Goal: Task Accomplishment & Management: Manage account settings

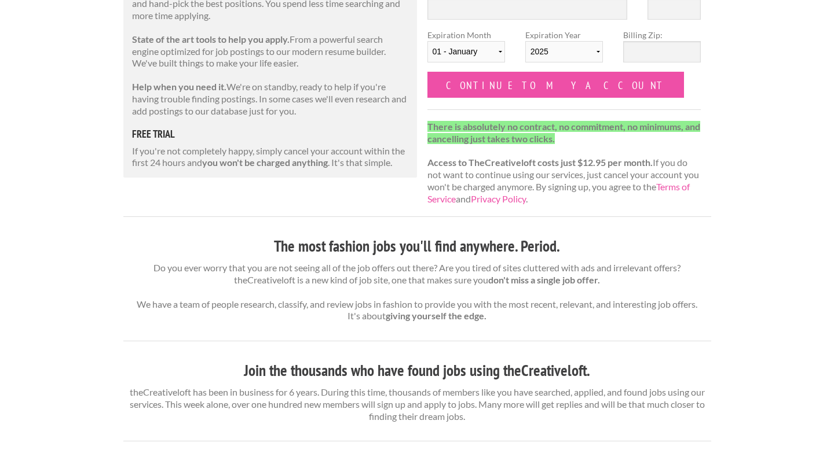
scroll to position [199, 0]
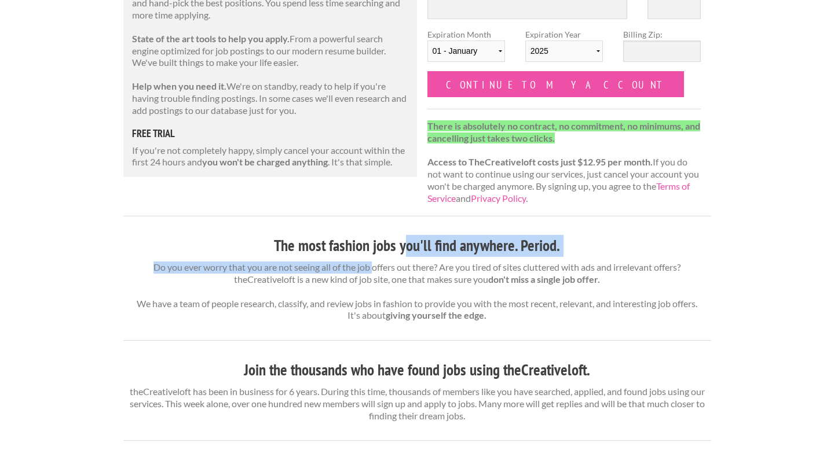
drag, startPoint x: 370, startPoint y: 260, endPoint x: 408, endPoint y: 234, distance: 46.3
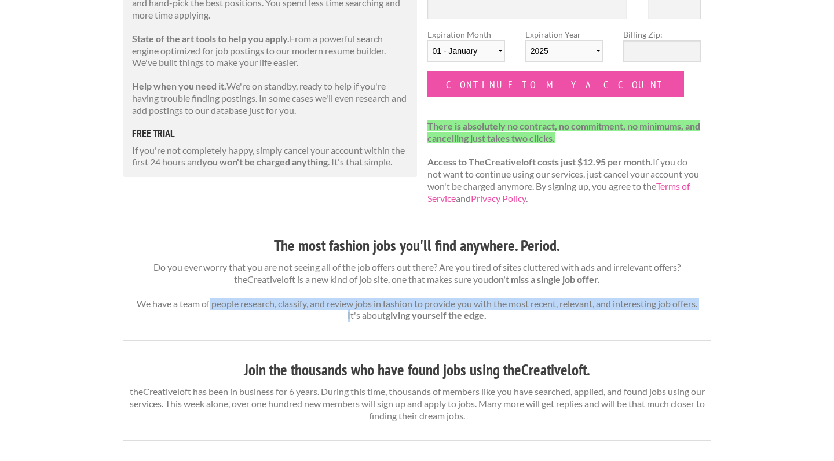
drag, startPoint x: 204, startPoint y: 300, endPoint x: 259, endPoint y: 313, distance: 57.2
click at [259, 313] on p "Do you ever worry that you are not seeing all of the job offers out there? Are …" at bounding box center [417, 292] width 588 height 60
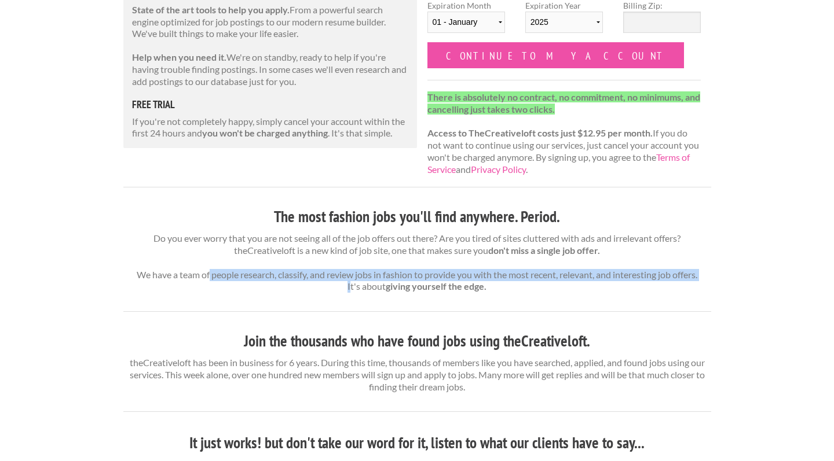
scroll to position [228, 0]
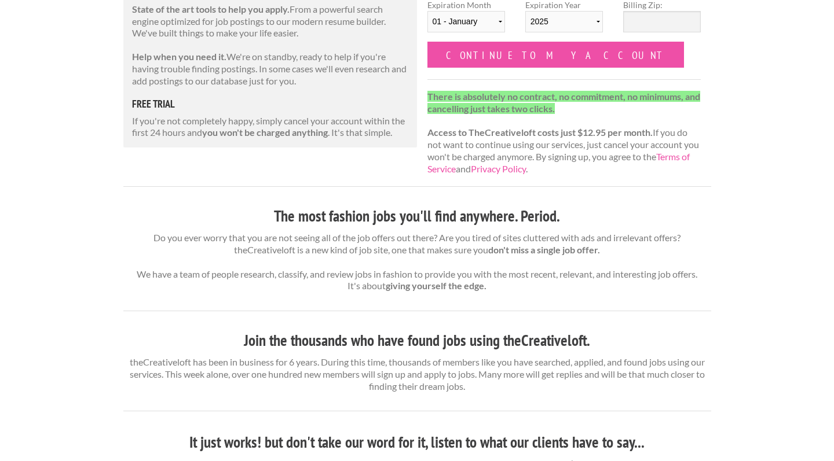
click at [263, 311] on hr at bounding box center [417, 311] width 588 height 1
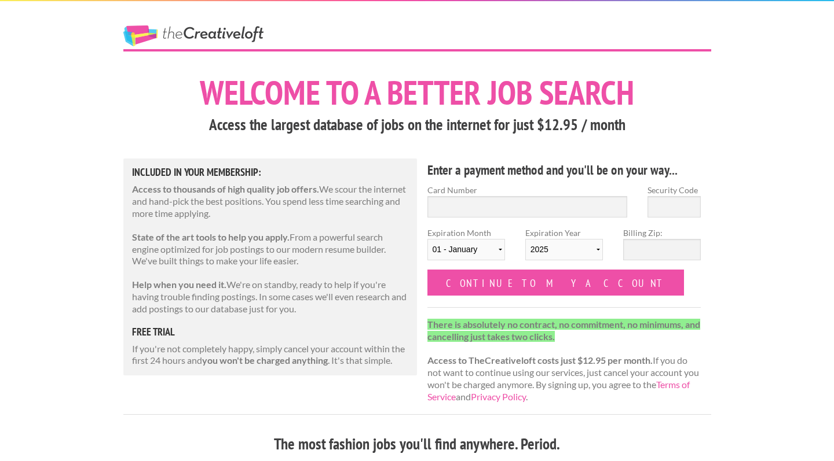
scroll to position [0, 0]
drag, startPoint x: 108, startPoint y: 349, endPoint x: 270, endPoint y: 315, distance: 165.6
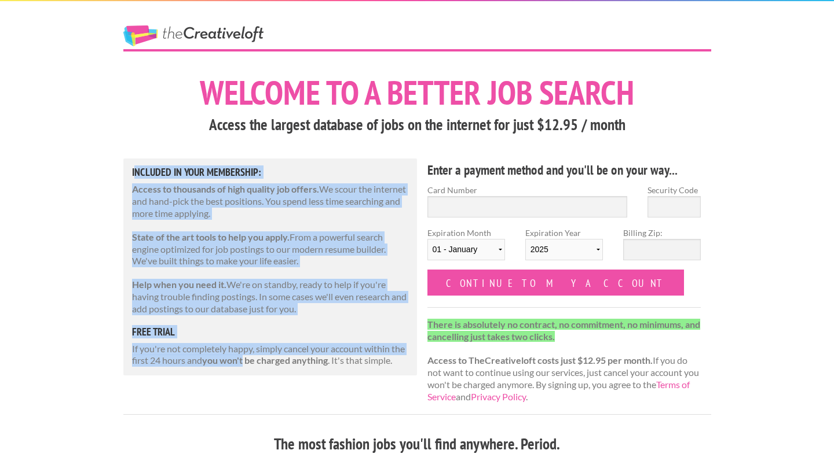
drag, startPoint x: 135, startPoint y: 168, endPoint x: 245, endPoint y: 355, distance: 216.5
click at [245, 355] on div "Included in Your Membership: Access to thousands of high quality job offers. We…" at bounding box center [270, 267] width 294 height 217
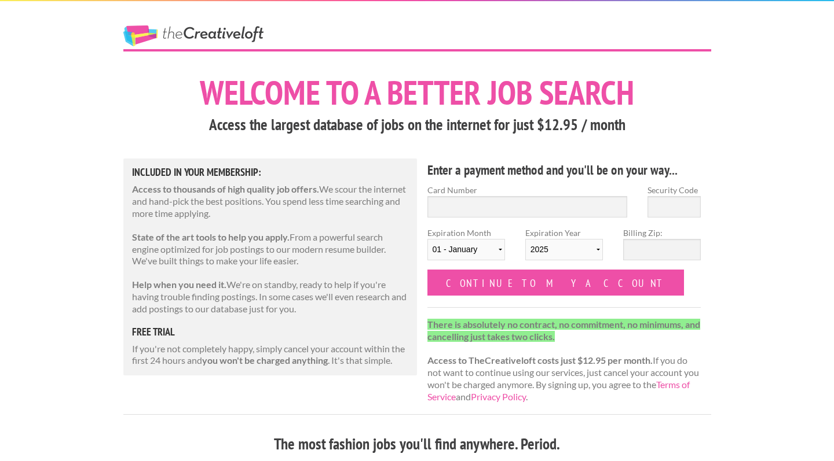
click at [203, 353] on p "If you're not completely happy, simply cancel your account within the first 24 …" at bounding box center [270, 355] width 277 height 24
click at [449, 208] on input "Card Number" at bounding box center [527, 206] width 200 height 21
type input "5144860005847044"
type input "301"
select select "12"
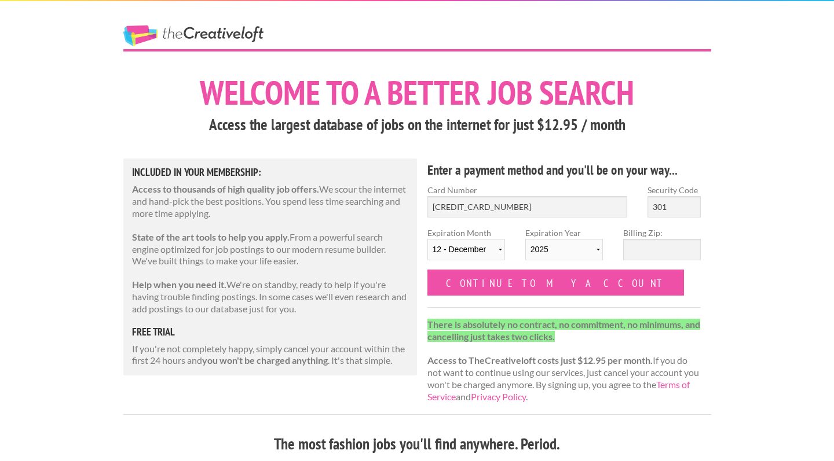
select select "2027"
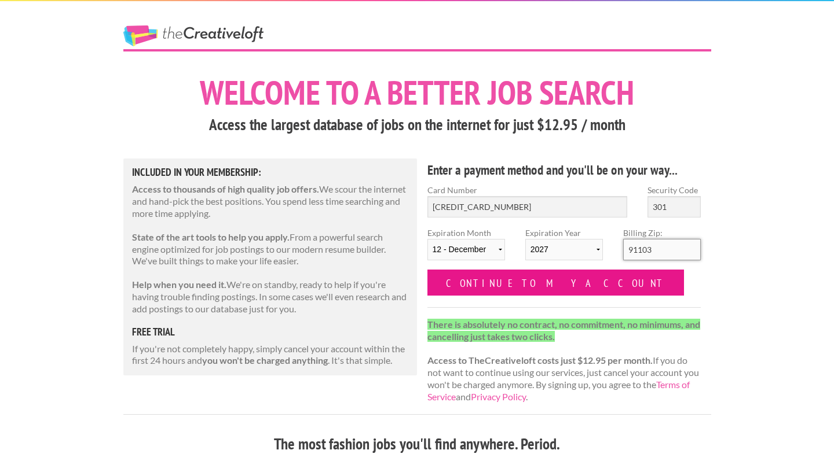
type input "91103"
click at [448, 278] on input "Continue to my account" at bounding box center [555, 283] width 257 height 26
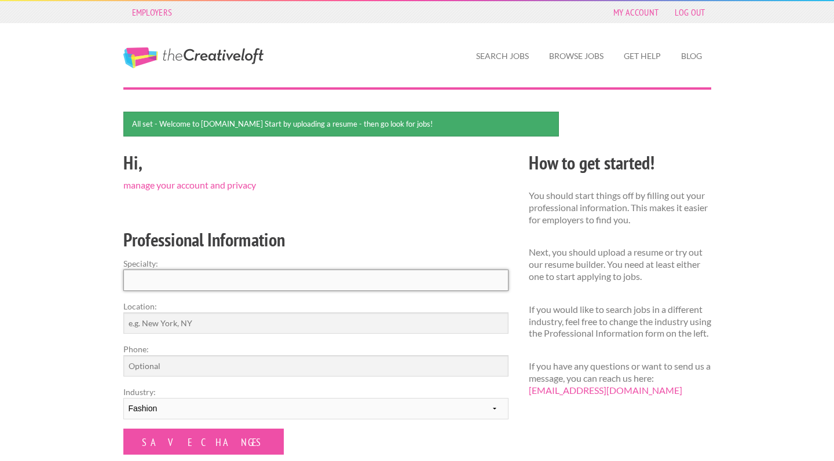
click at [415, 275] on input "Specialty:" at bounding box center [315, 280] width 385 height 21
type input "a"
click at [314, 318] on input "Location:" at bounding box center [315, 323] width 385 height 21
type input "[GEOGRAPHIC_DATA]"
click at [219, 375] on input "Phone:" at bounding box center [315, 366] width 385 height 21
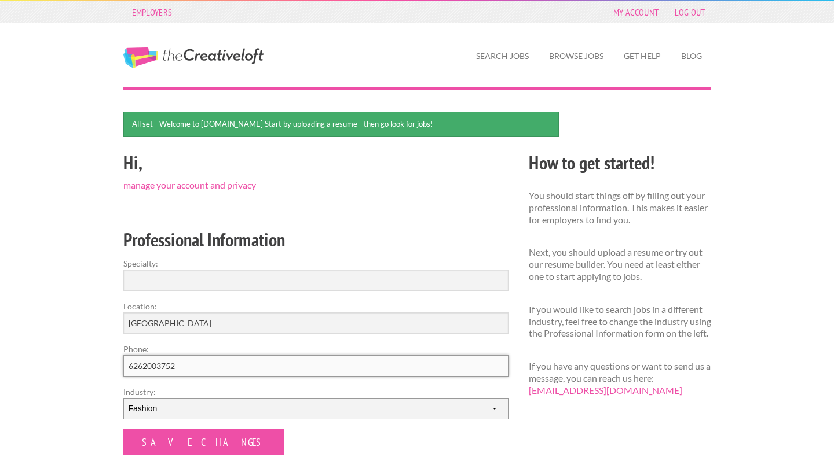
type input "6262003752"
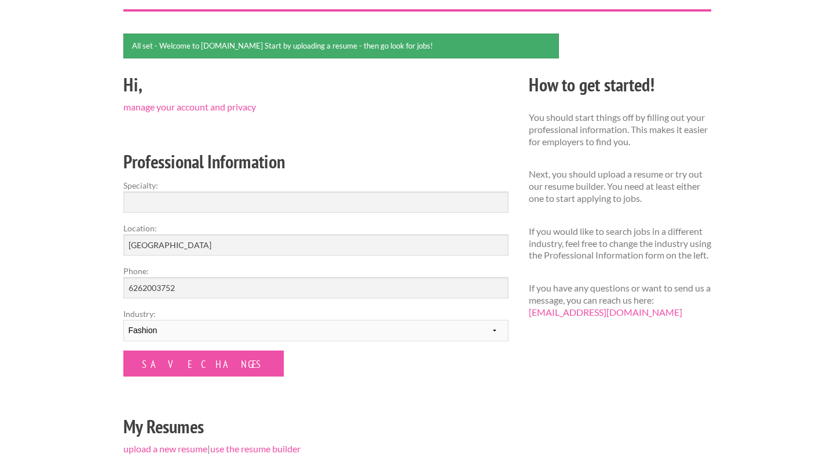
scroll to position [81, 0]
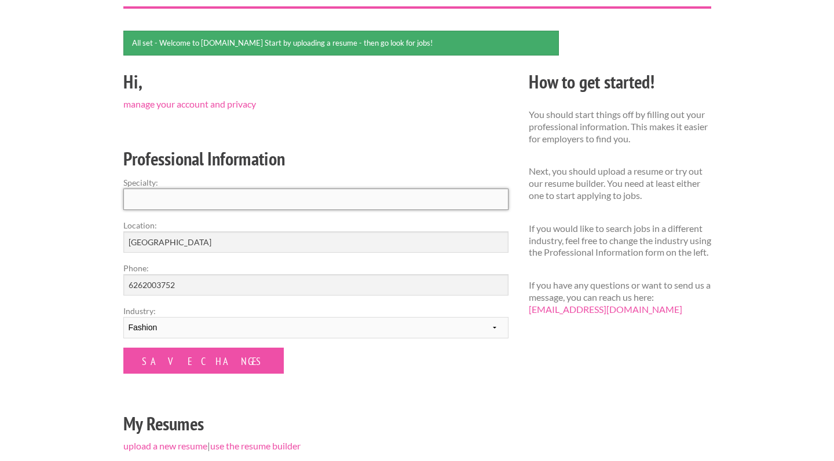
click at [170, 195] on input "Specialty:" at bounding box center [315, 199] width 385 height 21
drag, startPoint x: 126, startPoint y: 177, endPoint x: 180, endPoint y: 180, distance: 54.5
click at [180, 180] on label "Specialty:" at bounding box center [315, 183] width 385 height 12
click at [180, 189] on input "Specialty:" at bounding box center [315, 199] width 385 height 21
click at [171, 192] on input "Specialty:" at bounding box center [315, 199] width 385 height 21
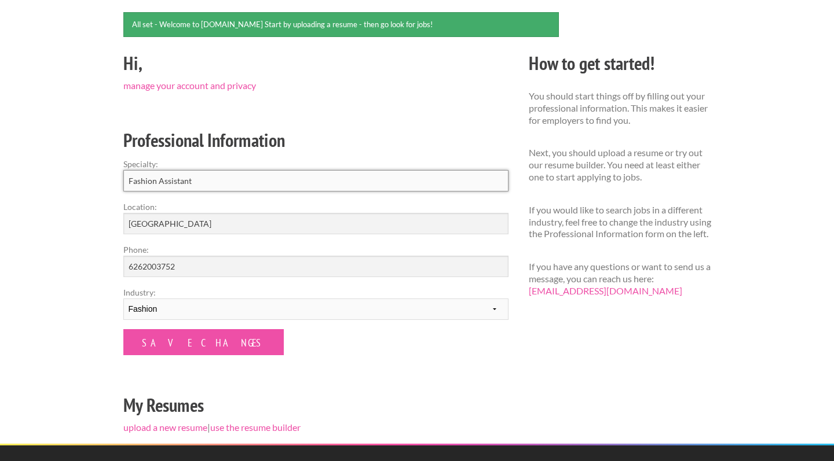
scroll to position [130, 0]
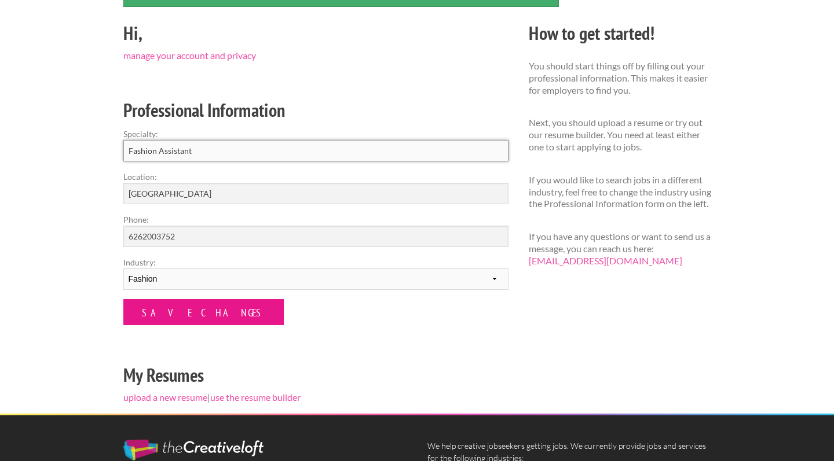
type input "Fashion Assistant"
click at [186, 315] on input "Save Changes" at bounding box center [203, 312] width 160 height 26
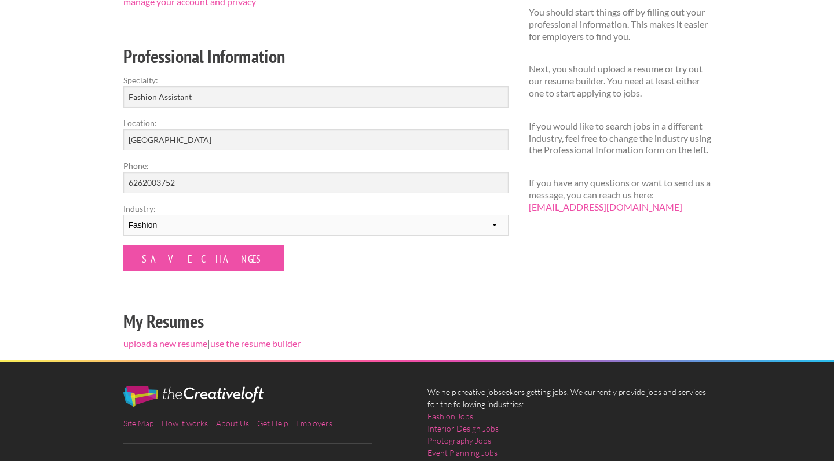
scroll to position [153, 0]
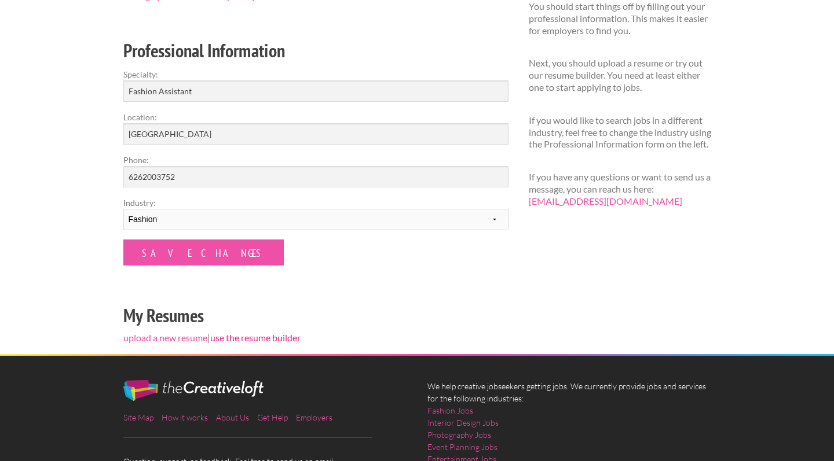
click at [262, 336] on link "use the resume builder" at bounding box center [255, 337] width 90 height 11
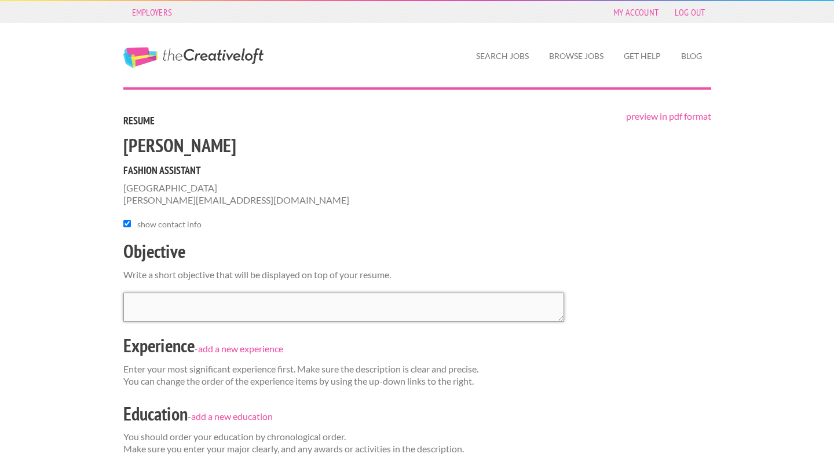
click at [238, 307] on textarea at bounding box center [343, 307] width 441 height 29
drag, startPoint x: 123, startPoint y: 271, endPoint x: 419, endPoint y: 266, distance: 295.9
click at [419, 266] on form "chloe Fashion Assistant Los Angeles chloejanaew@gmail.com show contact info Obj…" at bounding box center [417, 347] width 588 height 428
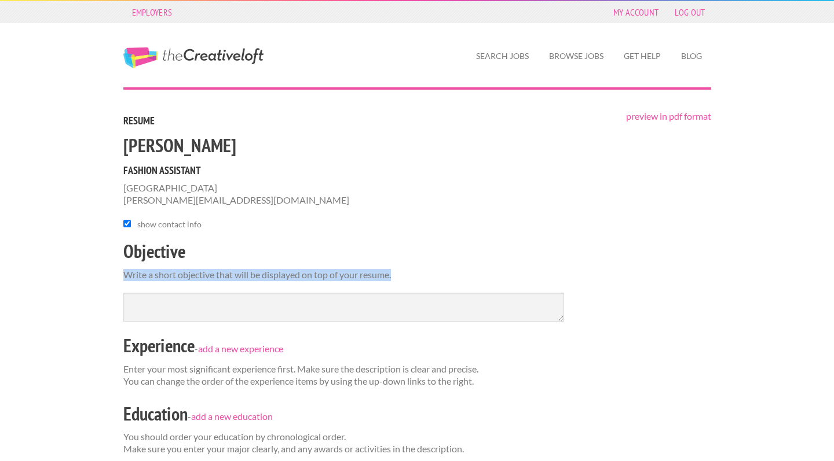
drag, startPoint x: 411, startPoint y: 279, endPoint x: 124, endPoint y: 270, distance: 286.7
click at [124, 270] on p "Write a short objective that will be displayed on top of your resume." at bounding box center [417, 275] width 588 height 12
copy p "Write a short objective that will be displayed on top of your resume."
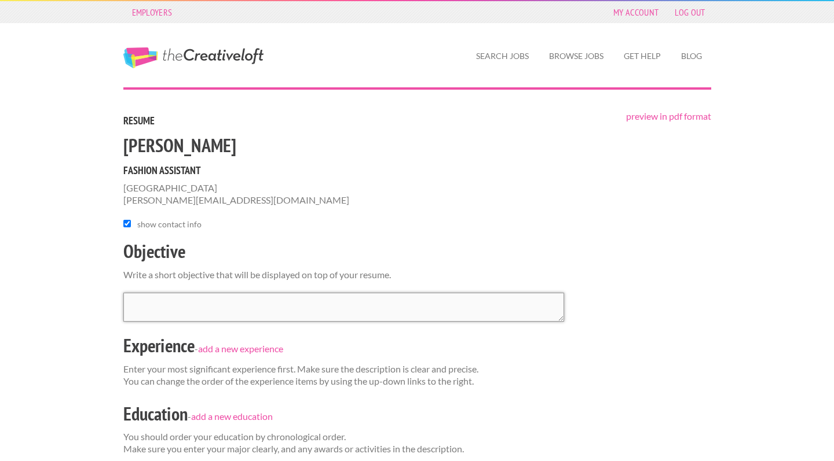
click at [185, 302] on textarea at bounding box center [343, 307] width 441 height 29
paste textarea "Motivated and detail-oriented aspiring fashion professional seeking a Fashion A…"
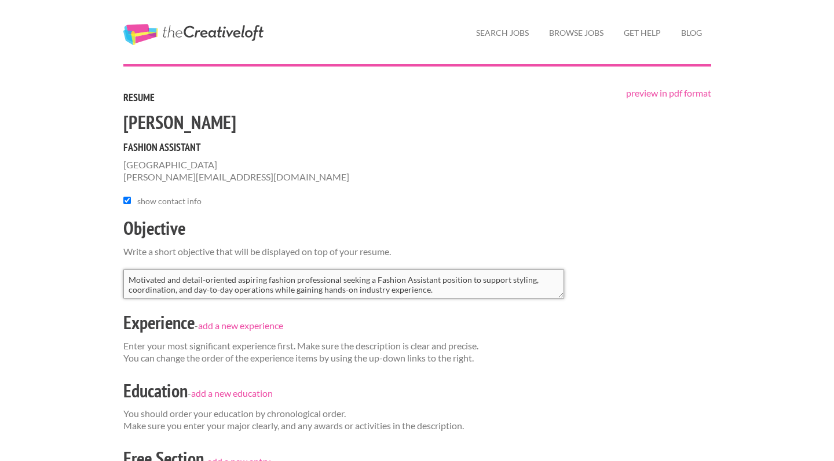
scroll to position [28, 0]
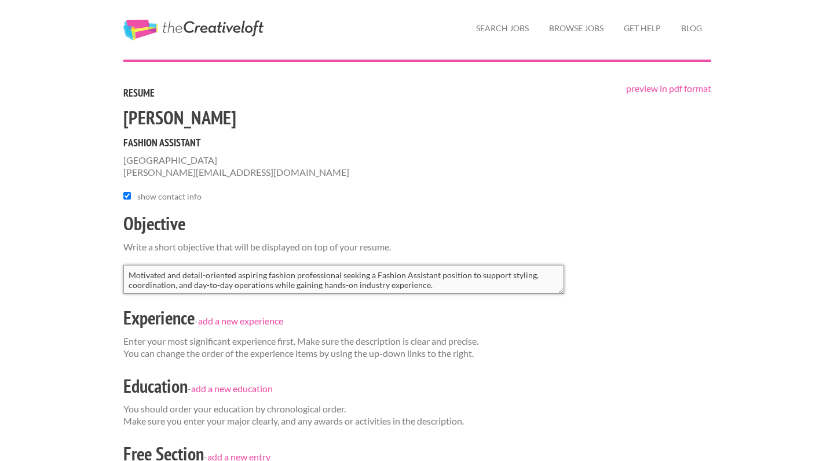
click at [206, 273] on textarea "Motivated and detail-oriented aspiring fashion professional seeking a Fashion A…" at bounding box center [343, 279] width 441 height 29
click at [221, 281] on textarea "Motivated and detail oriented aspiring fashion professional seeking a Fashion A…" at bounding box center [343, 279] width 441 height 29
click at [206, 282] on textarea "Motivated and detail oriented aspiring fashion professional seeking a Fashion A…" at bounding box center [343, 279] width 441 height 29
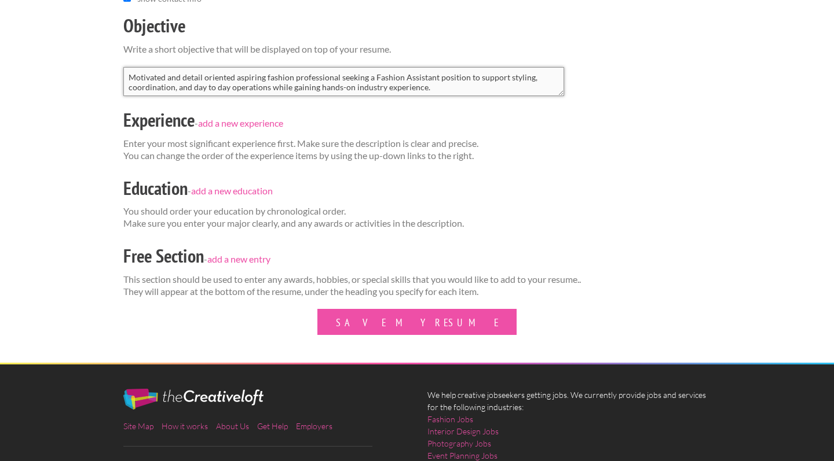
scroll to position [239, 0]
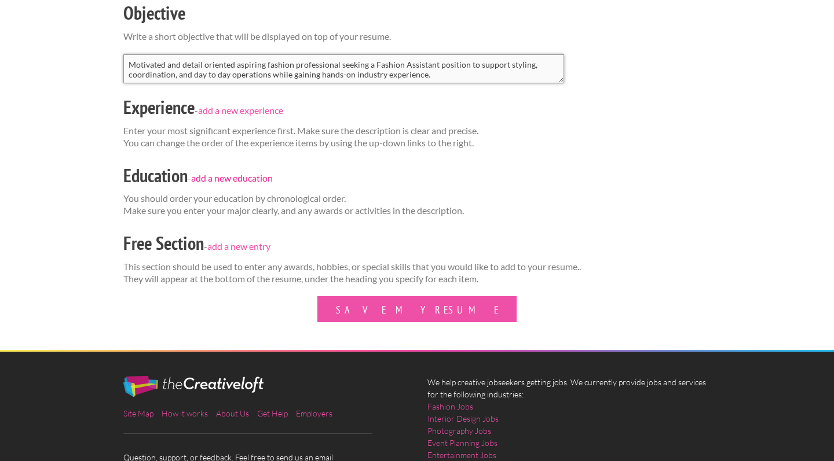
type textarea "Motivated and detail oriented aspiring fashion professional seeking a Fashion A…"
click at [229, 174] on link "add a new education" at bounding box center [232, 178] width 82 height 11
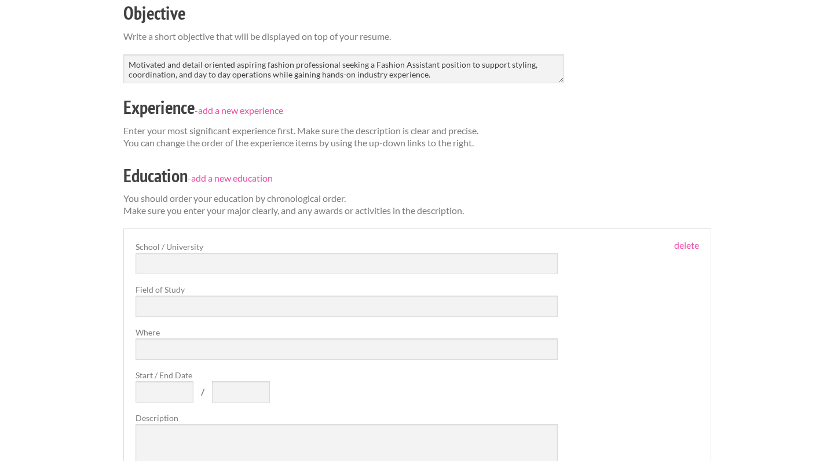
click at [217, 271] on div "School / University Field of Study Where Start / End Date / Description" at bounding box center [346, 376] width 423 height 270
click at [217, 259] on input "text" at bounding box center [346, 263] width 423 height 21
type input "p"
type input "Pasadena City College"
click at [177, 310] on input "text" at bounding box center [346, 306] width 423 height 21
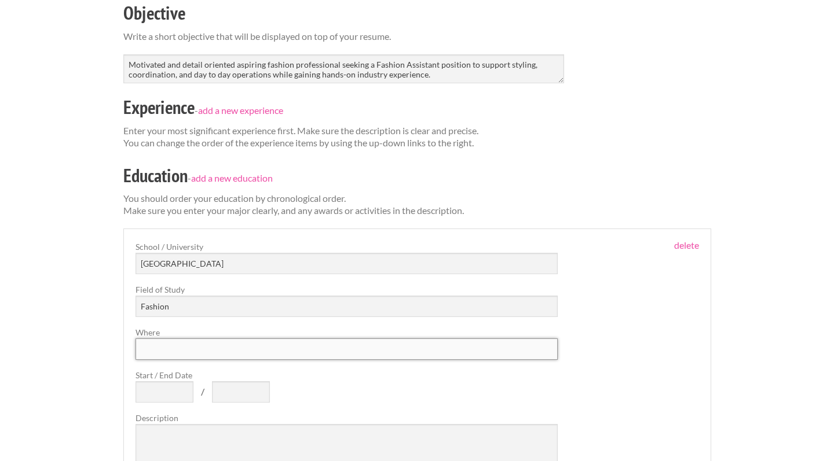
click at [173, 354] on input "Where" at bounding box center [346, 349] width 423 height 21
click at [190, 310] on input "Fashion" at bounding box center [346, 306] width 423 height 21
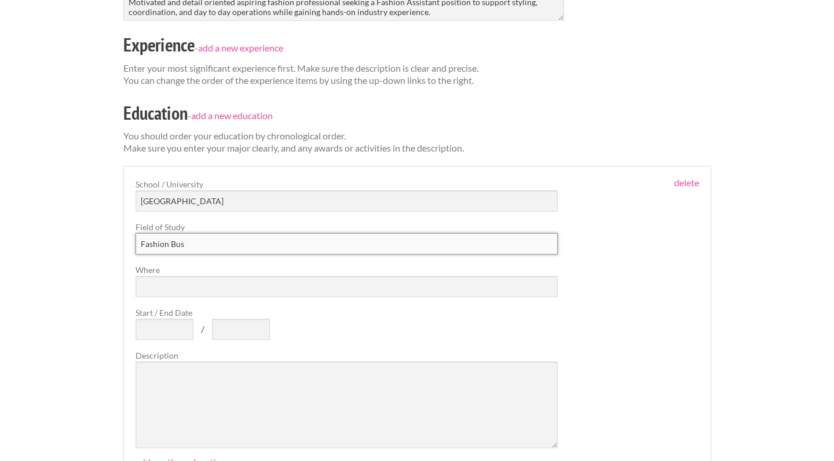
scroll to position [303, 0]
type input "Fashion Bus"
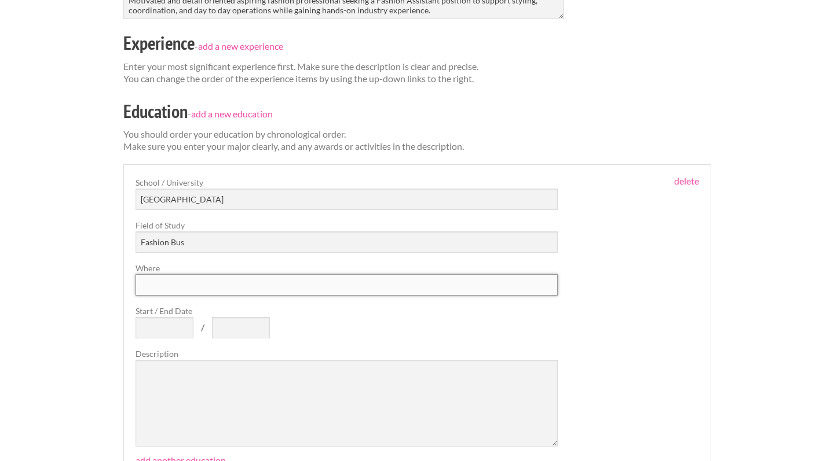
click at [151, 280] on input "Where" at bounding box center [346, 284] width 423 height 21
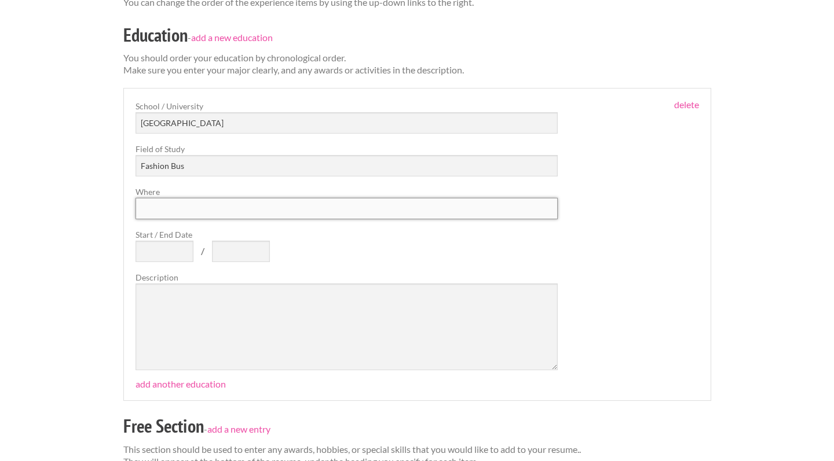
scroll to position [380, 0]
click at [166, 245] on input "Start / End Date" at bounding box center [164, 250] width 58 height 21
click at [156, 208] on input "Where" at bounding box center [346, 207] width 423 height 21
type input "Pasadena"
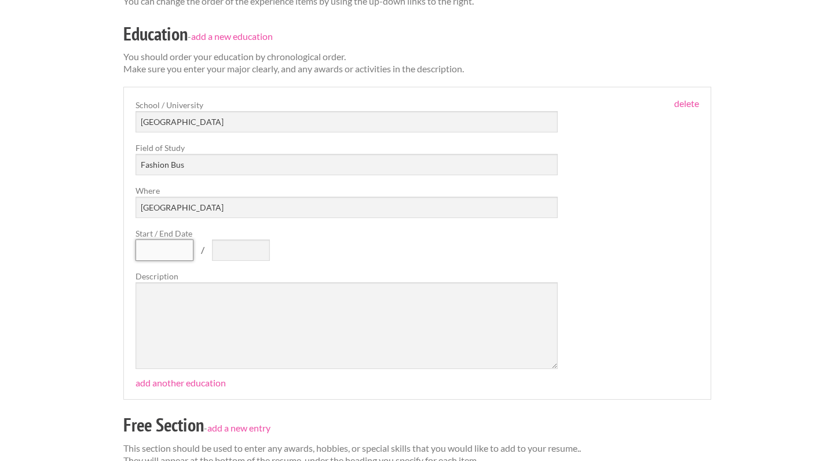
click at [179, 252] on input "Start / End Date" at bounding box center [164, 250] width 58 height 21
click at [233, 247] on input "text" at bounding box center [241, 250] width 58 height 21
type input "j"
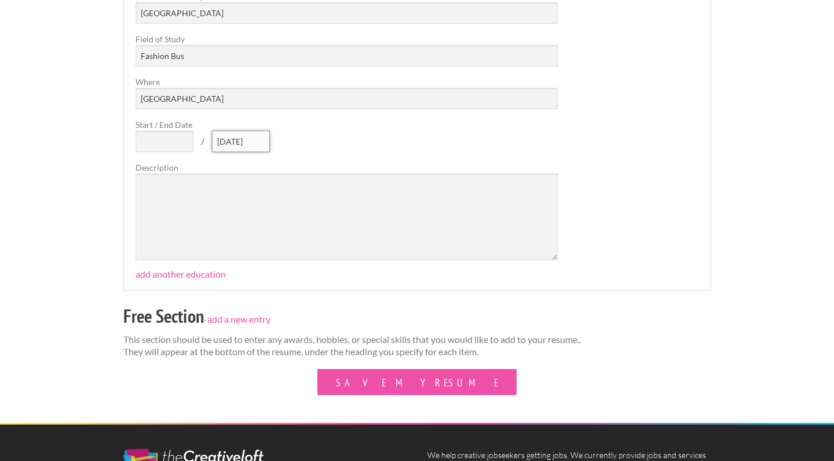
scroll to position [490, 0]
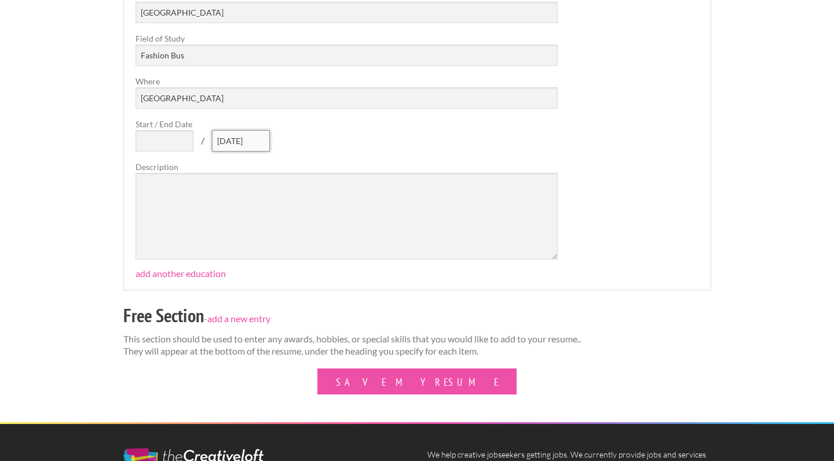
type input "6/15/28"
click at [322, 210] on textarea at bounding box center [346, 216] width 423 height 87
paste textarea "Currently studying Fashion at Pasadena City College with coursework in fashion …"
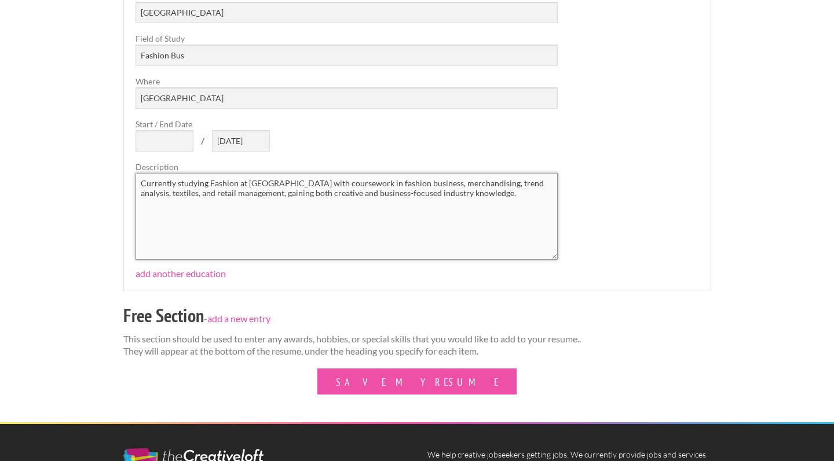
click at [409, 189] on textarea "Currently studying Fashion at Pasadena City College with coursework in fashion …" at bounding box center [346, 216] width 423 height 87
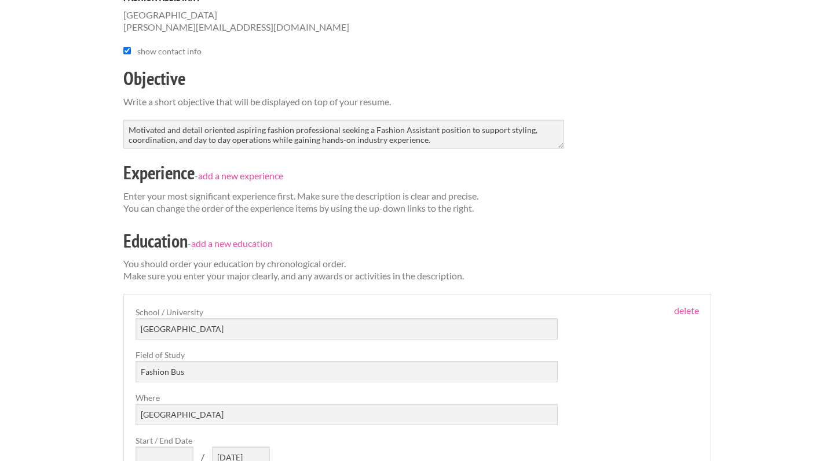
scroll to position [199, 0]
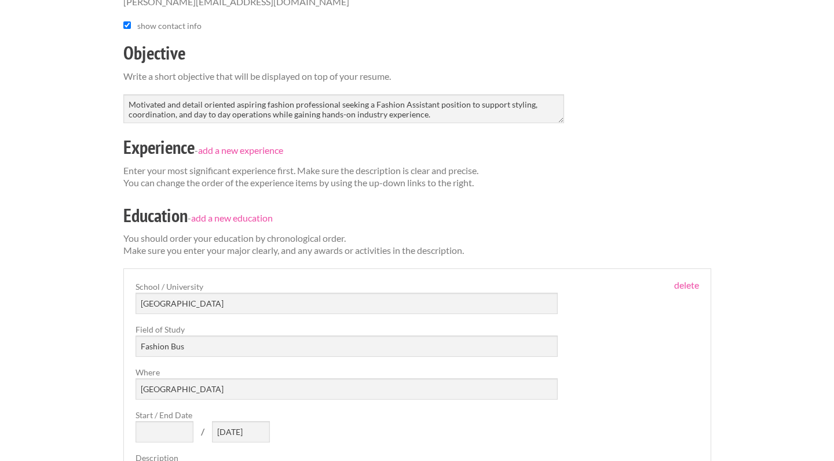
type textarea "Currently studying Fashion at Pasadena City College with coursework in fashion …"
click at [257, 140] on div "Experience - add a new experience" at bounding box center [417, 149] width 588 height 32
click at [252, 146] on link "add a new experience" at bounding box center [240, 150] width 85 height 11
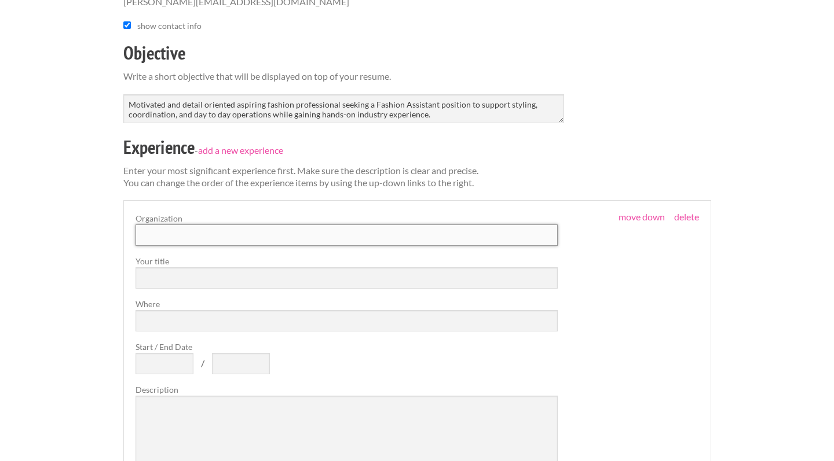
click at [210, 240] on input "text" at bounding box center [346, 235] width 423 height 21
type input "H"
type input "Honeyman Agency"
click at [168, 271] on input "text" at bounding box center [346, 277] width 423 height 21
type input "Showroom Assistant"
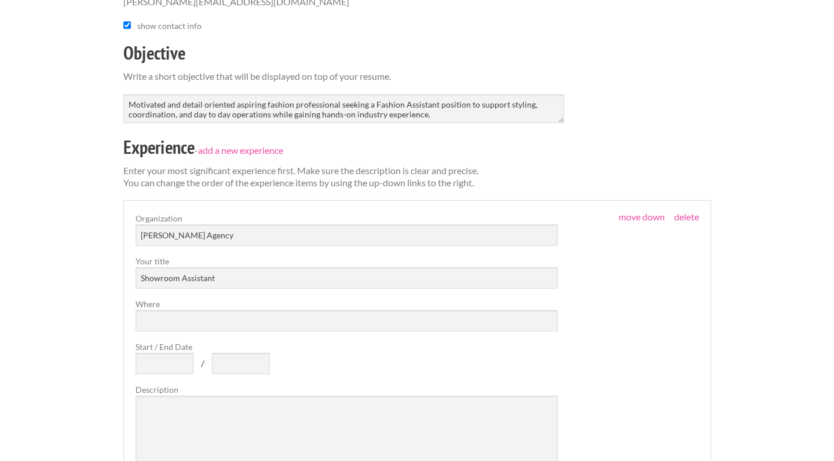
click at [179, 332] on div "Organization Honeyman Agency Your title Showroom Assistant Where Start / End Da…" at bounding box center [346, 347] width 423 height 270
click at [174, 323] on input "Where" at bounding box center [346, 320] width 423 height 21
type input "Beverly Hills"
click at [167, 364] on input "Start / End Date" at bounding box center [164, 363] width 58 height 21
type input "6"
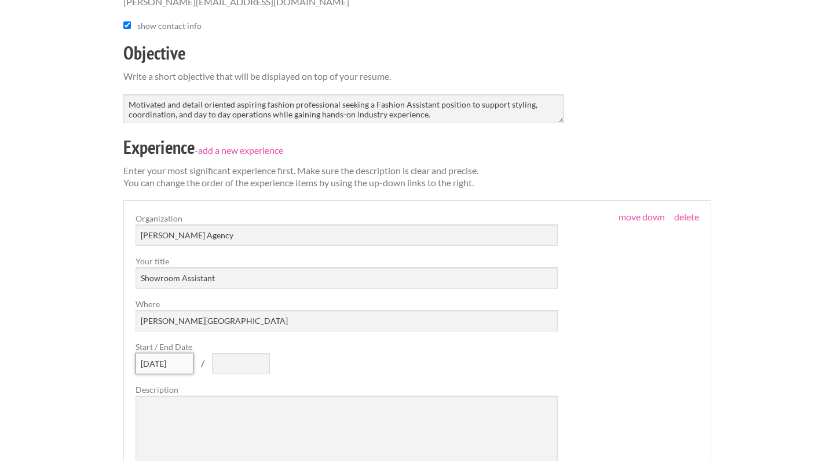
type input "6/25/25"
click at [232, 364] on input "text" at bounding box center [241, 363] width 58 height 21
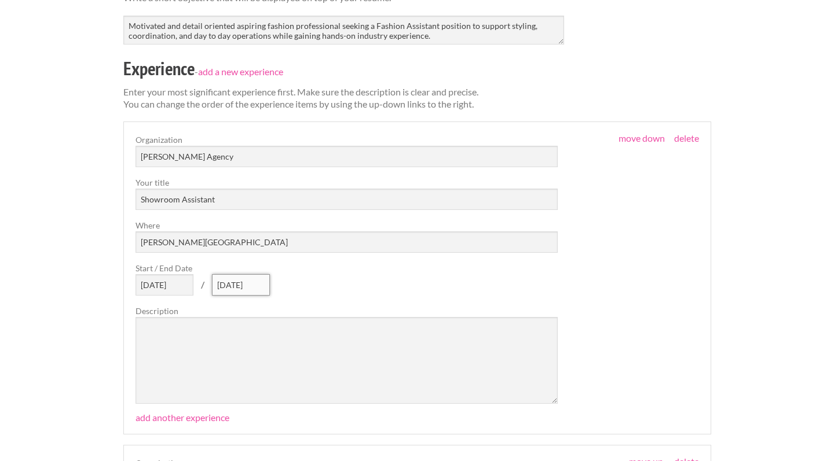
scroll to position [327, 0]
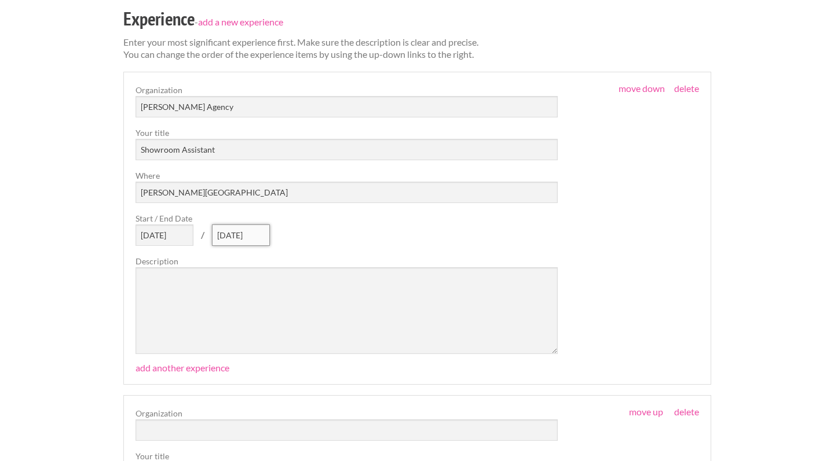
type input "8/15/25"
click at [236, 296] on textarea at bounding box center [346, 310] width 423 height 87
paste textarea "Assisted with showroom operations including sample organization, inventory mana…"
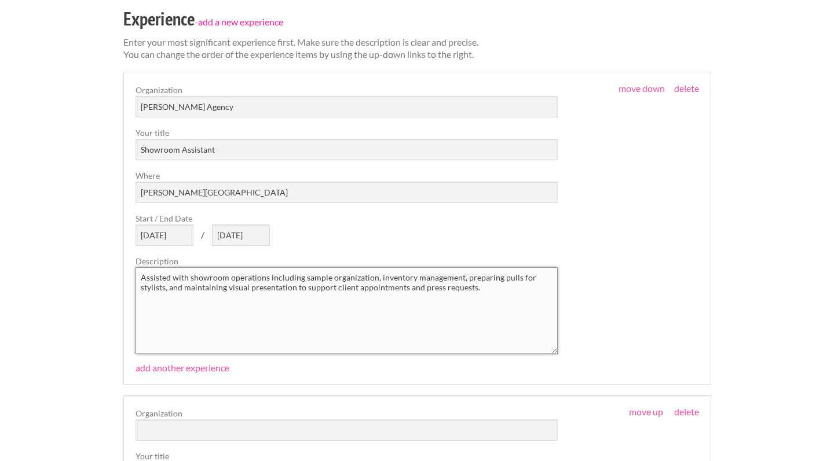
type textarea "Assisted with showroom operations including sample organization, inventory mana…"
click at [276, 25] on link "add a new experience" at bounding box center [240, 21] width 85 height 11
click at [270, 21] on link "add a new experience" at bounding box center [240, 21] width 85 height 11
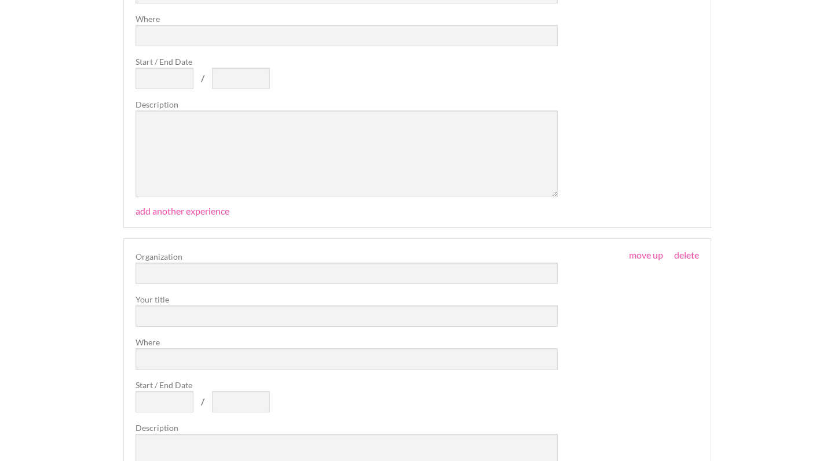
scroll to position [4306, 0]
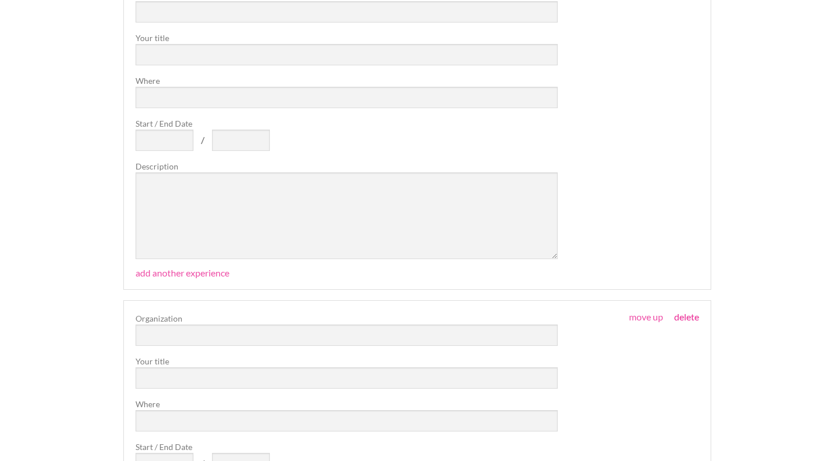
click at [691, 316] on link "delete" at bounding box center [686, 316] width 25 height 11
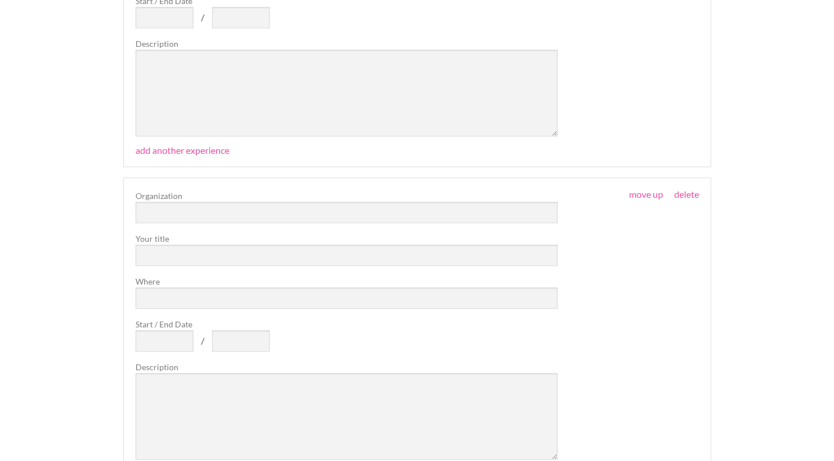
scroll to position [4010, 0]
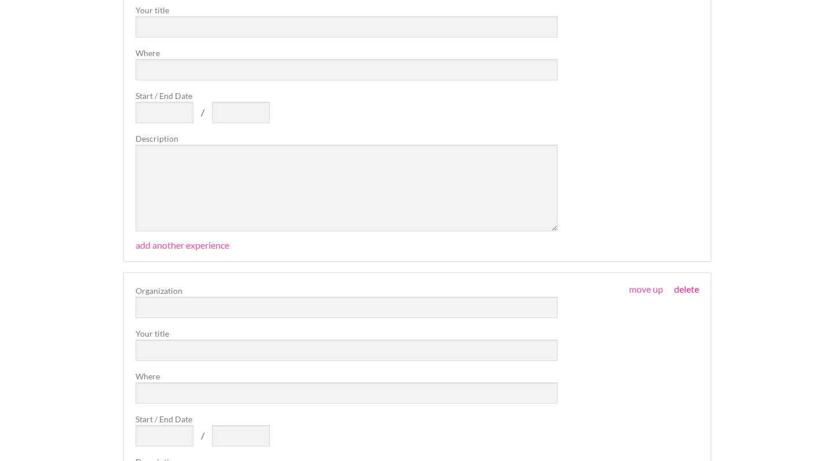
click at [684, 288] on link "delete" at bounding box center [686, 289] width 25 height 11
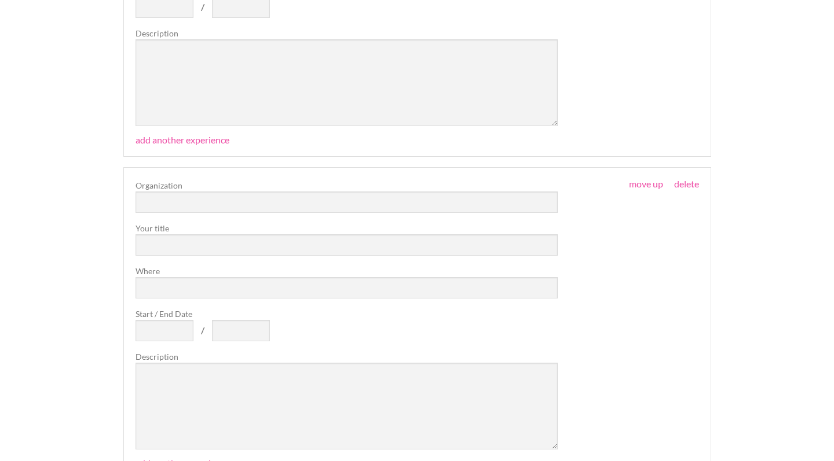
scroll to position [3769, 0]
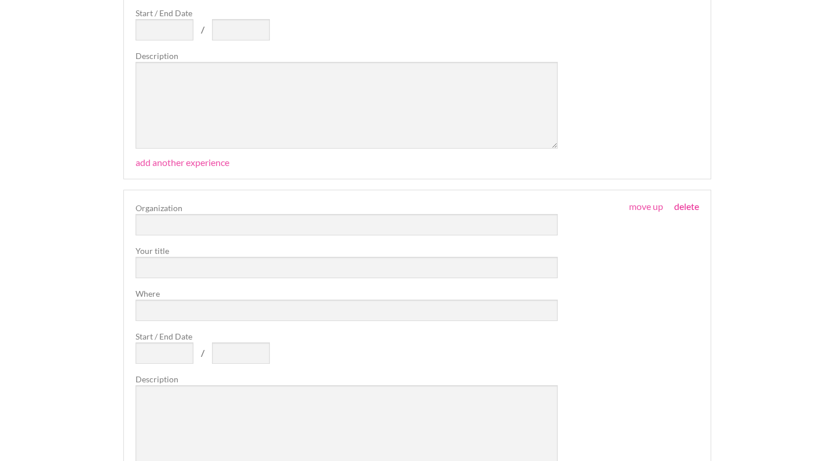
click at [687, 201] on link "delete" at bounding box center [686, 206] width 25 height 11
click at [681, 211] on link "delete" at bounding box center [686, 209] width 25 height 11
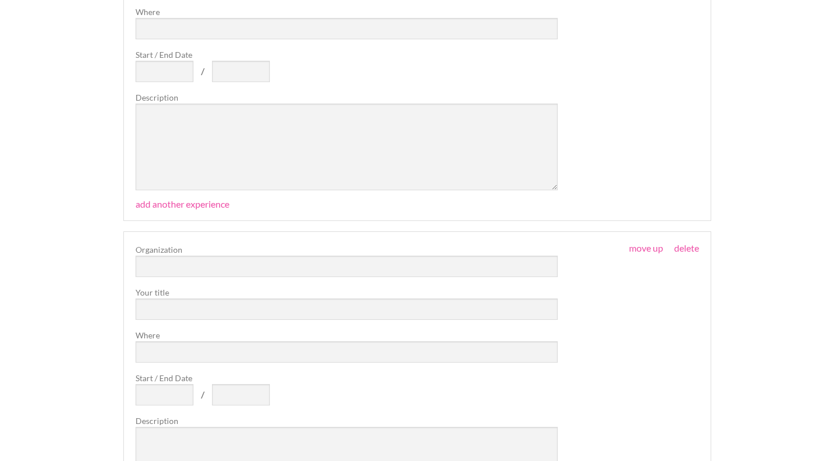
scroll to position [3039, 0]
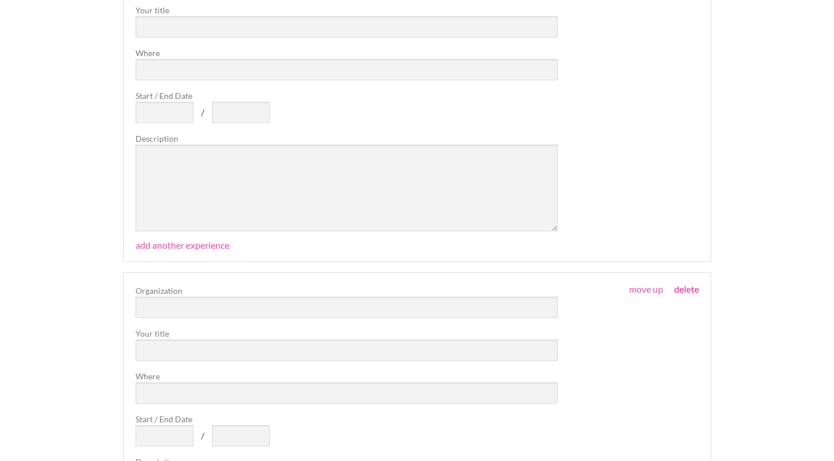
click at [692, 284] on link "delete" at bounding box center [686, 289] width 25 height 11
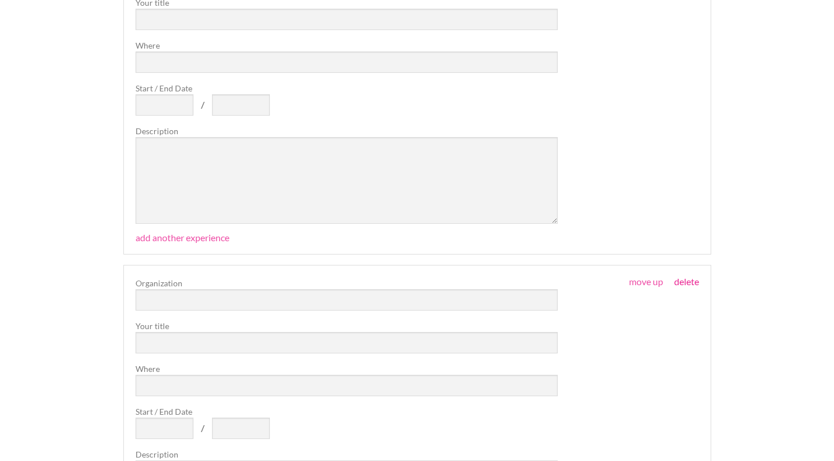
click at [691, 279] on link "delete" at bounding box center [686, 281] width 25 height 11
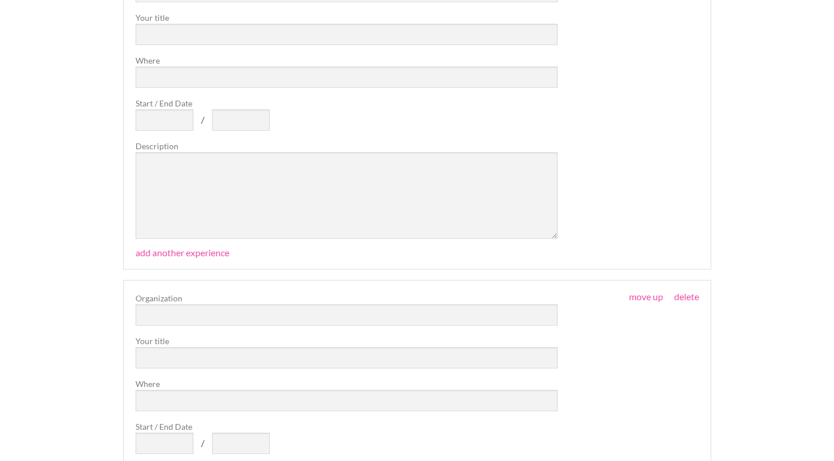
scroll to position [2362, 0]
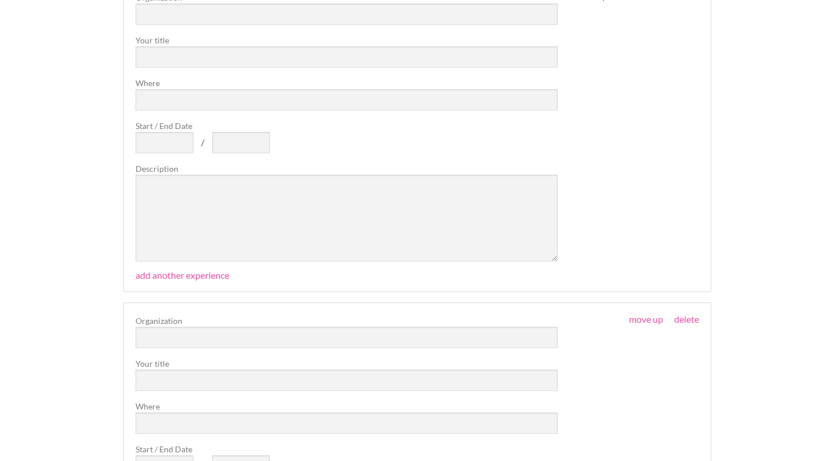
click at [685, 307] on fieldset "move up move down delete Organization Your title Where Start / End Date / Descr…" at bounding box center [417, 459] width 588 height 313
click at [685, 314] on link "delete" at bounding box center [686, 319] width 25 height 11
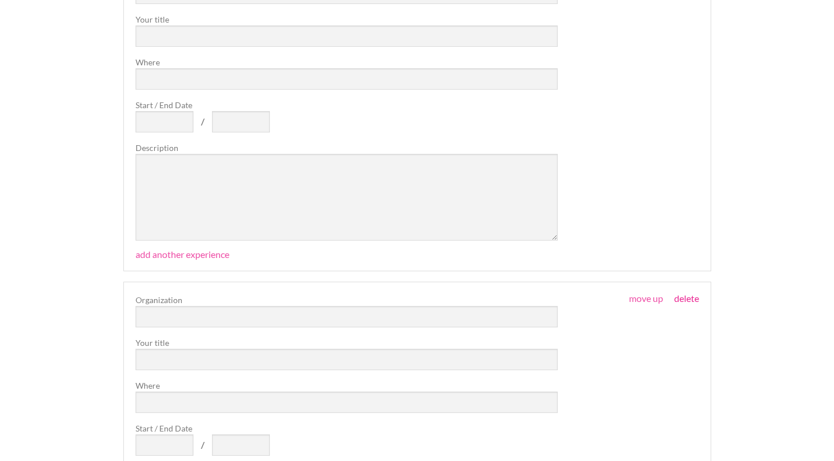
click at [683, 296] on link "delete" at bounding box center [686, 298] width 25 height 11
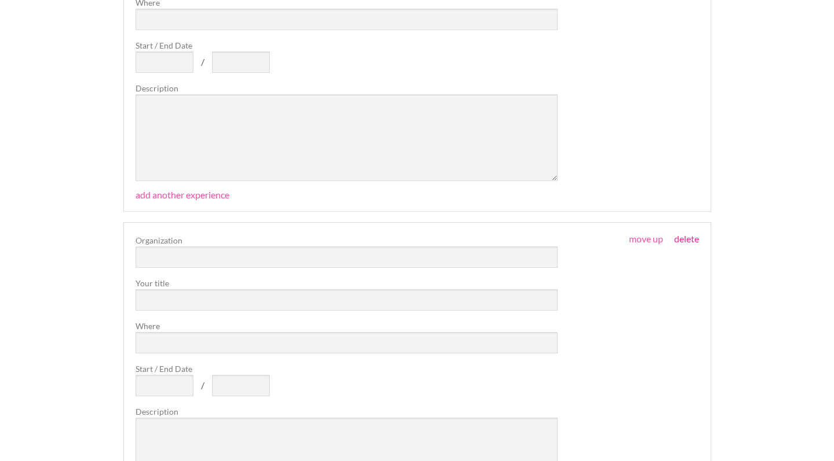
click at [688, 235] on link "delete" at bounding box center [686, 238] width 25 height 11
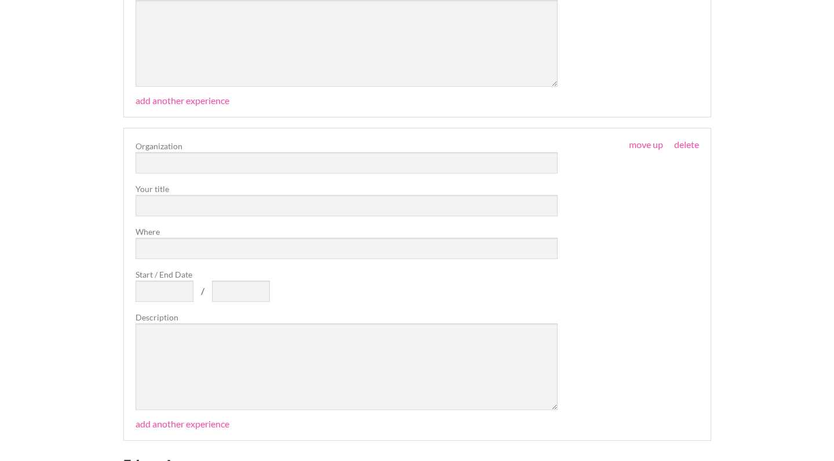
scroll to position [1535, 0]
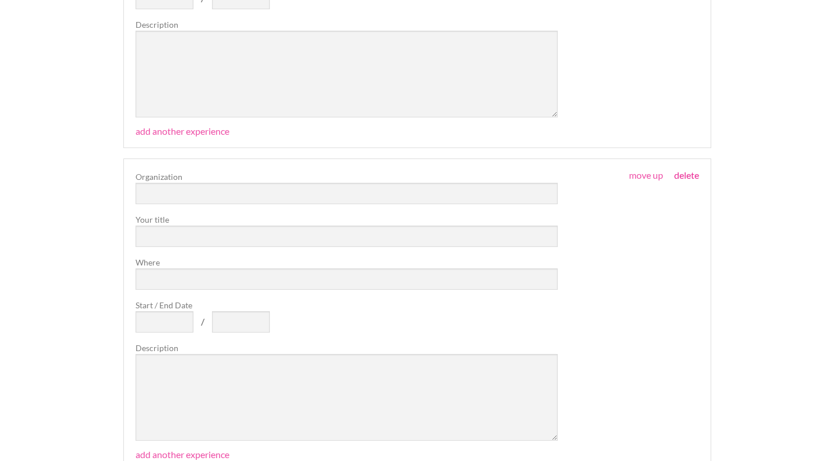
click at [688, 171] on link "delete" at bounding box center [686, 175] width 25 height 11
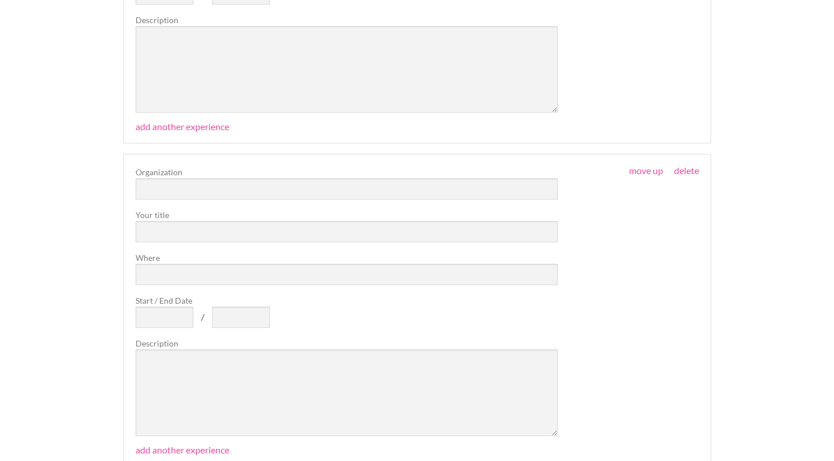
click at [687, 171] on link "delete" at bounding box center [686, 170] width 25 height 11
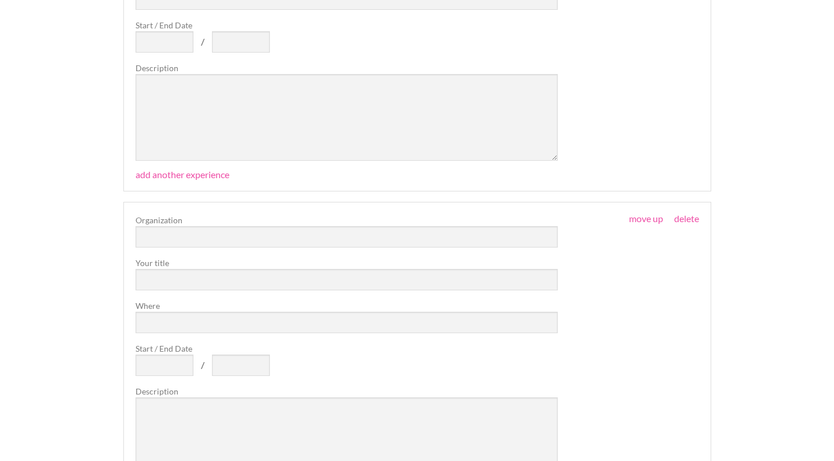
scroll to position [802, 0]
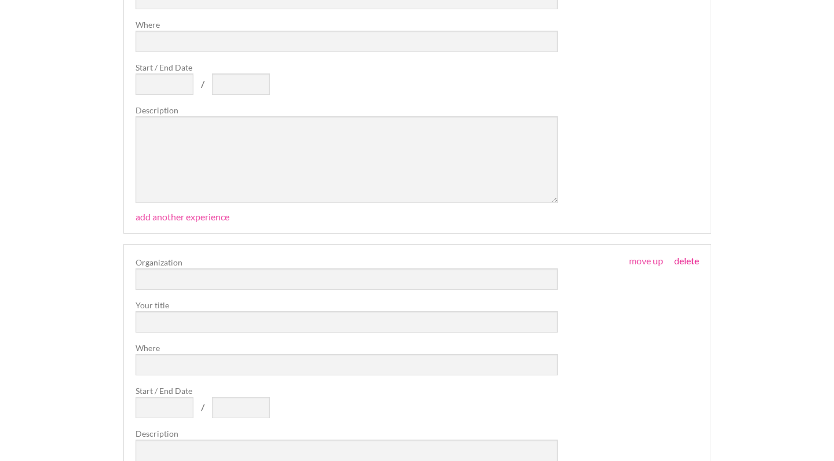
click at [691, 256] on link "delete" at bounding box center [686, 260] width 25 height 11
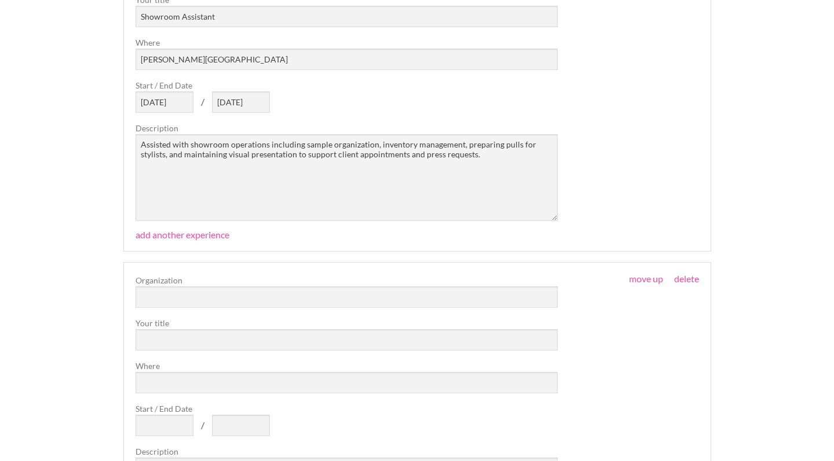
scroll to position [673, 0]
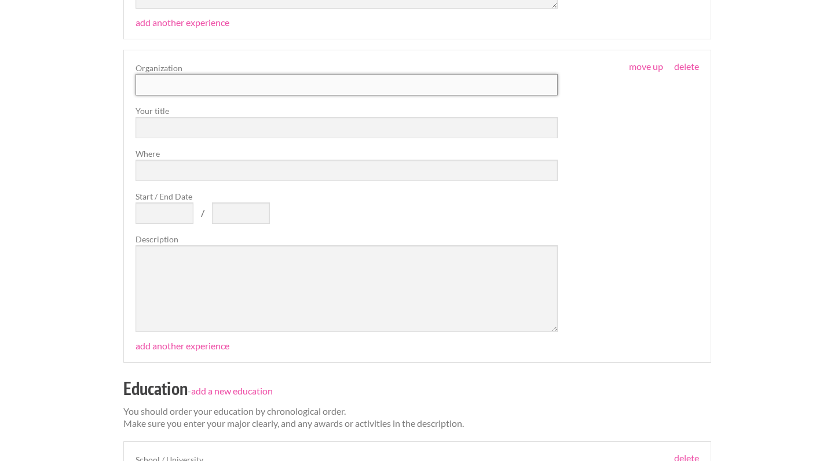
click at [240, 87] on input "text" at bounding box center [346, 84] width 423 height 21
type input "The A List"
click at [229, 119] on input "text" at bounding box center [346, 127] width 423 height 21
type input "h"
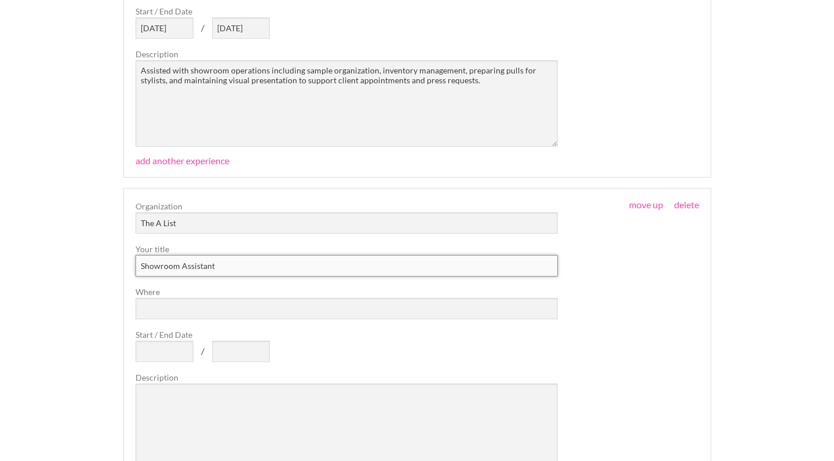
type input "Showroom Assistant"
click at [201, 305] on input "Where" at bounding box center [346, 309] width 423 height 21
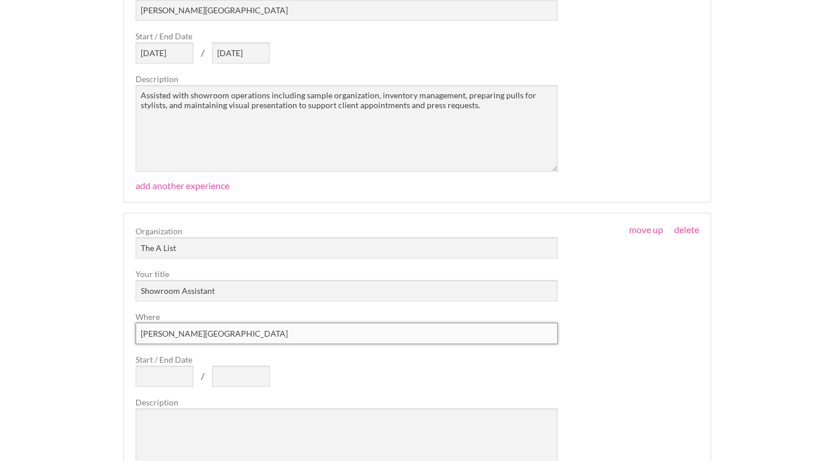
scroll to position [508, 0]
type input "Beverly Hills"
click at [161, 390] on div "Organization The A List Your title Showroom Assistant Where Beverly Hills Start…" at bounding box center [346, 362] width 423 height 270
click at [167, 394] on div "Organization The A List Your title Showroom Assistant Where Beverly Hills Start…" at bounding box center [346, 362] width 423 height 270
click at [167, 387] on div "Organization The A List Your title Showroom Assistant Where Beverly Hills Start…" at bounding box center [346, 362] width 423 height 270
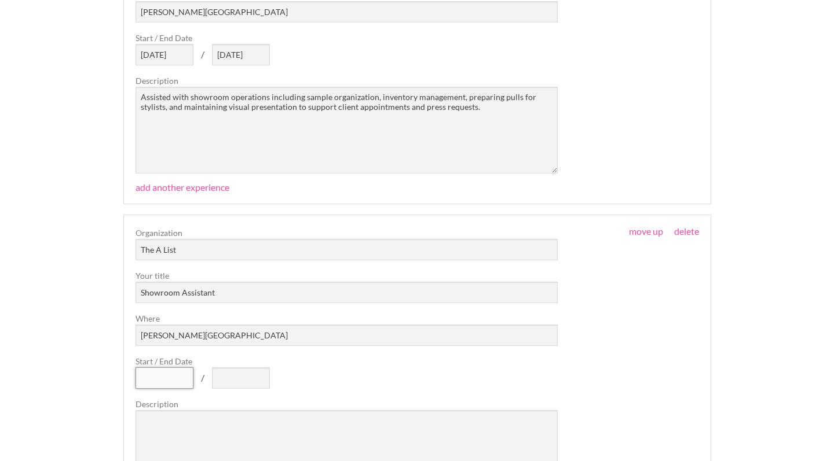
click at [166, 378] on input "Start / End Date" at bounding box center [164, 378] width 58 height 21
type input "6/25/25"
click at [233, 372] on input "text" at bounding box center [241, 378] width 58 height 21
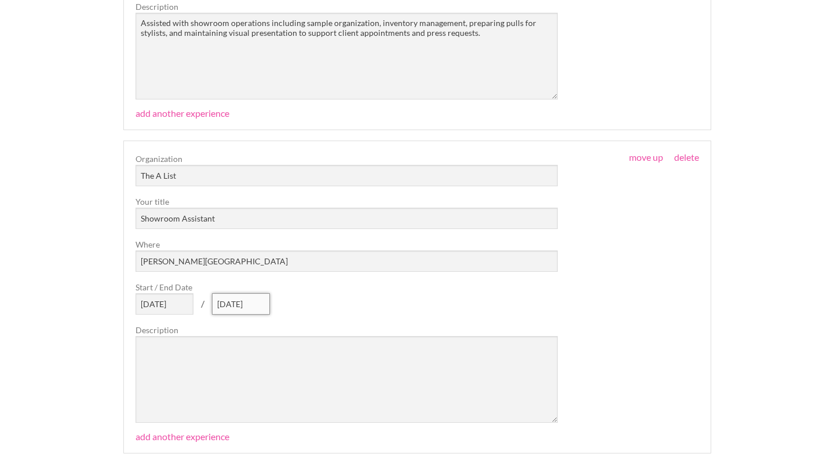
scroll to position [585, 0]
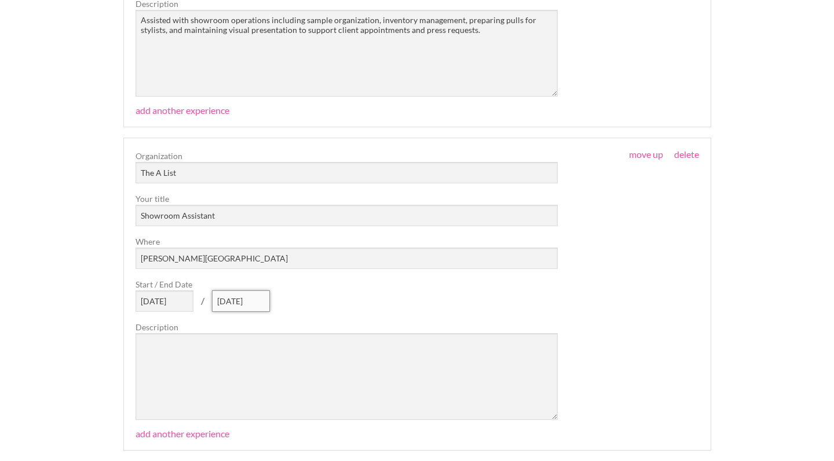
type input "8/15/25"
click at [265, 393] on textarea at bounding box center [346, 376] width 423 height 87
paste textarea "Assisted with showroom operations including sample organization, inventory mana…"
type textarea "Assisted with showroom operations including sample organization, inventory mana…"
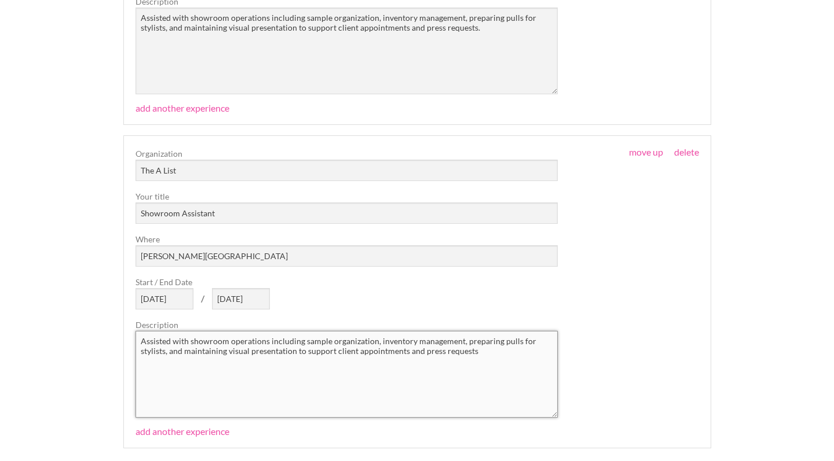
scroll to position [587, 0]
drag, startPoint x: 526, startPoint y: 368, endPoint x: 135, endPoint y: 329, distance: 392.8
click at [135, 331] on textarea "Assisted with showroom operations including sample organization, inventory mana…" at bounding box center [346, 374] width 423 height 87
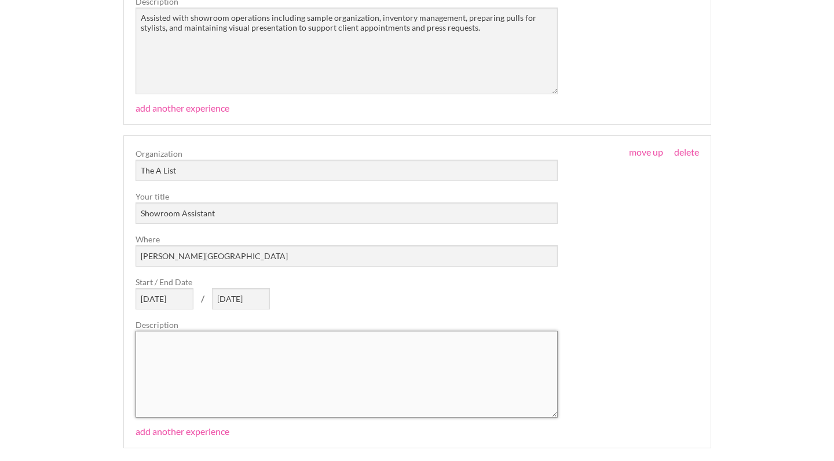
paste textarea "Supported day-to-day operations by assisting with sample pulls and returns, coo…"
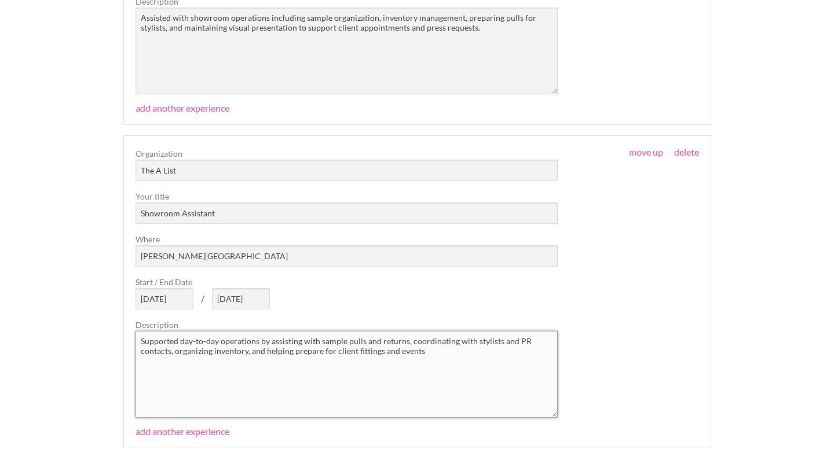
click at [195, 340] on textarea "Supported day-to-day operations by assisting with sample pulls and returns, coo…" at bounding box center [346, 374] width 423 height 87
click at [204, 336] on textarea "Supported day to-day operations by assisting with sample pulls and returns, coo…" at bounding box center [346, 374] width 423 height 87
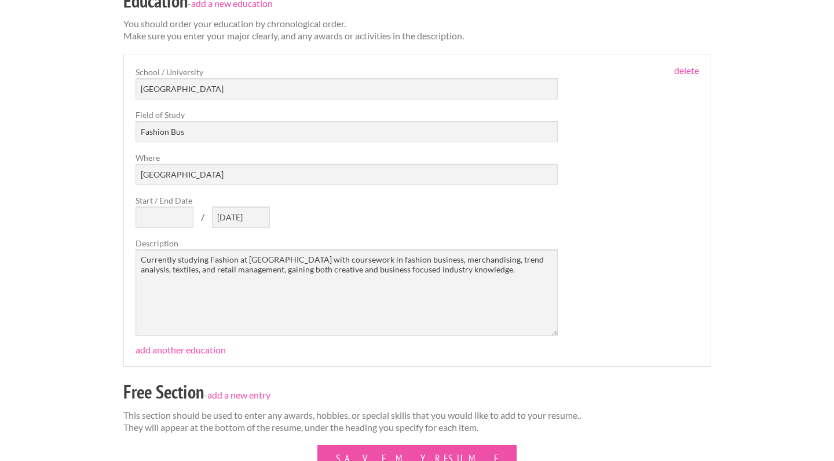
scroll to position [1210, 0]
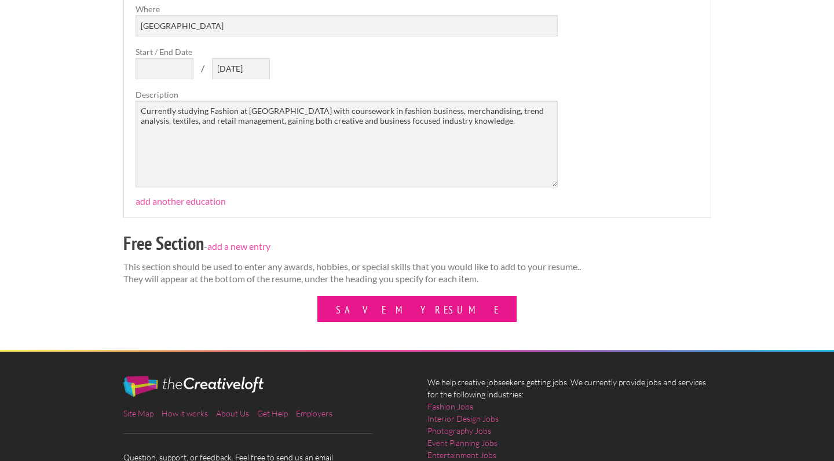
type textarea "Supported day to day operations by assisting with sample pulls and returns, coo…"
click at [401, 309] on button "Save My Resume" at bounding box center [416, 309] width 199 height 26
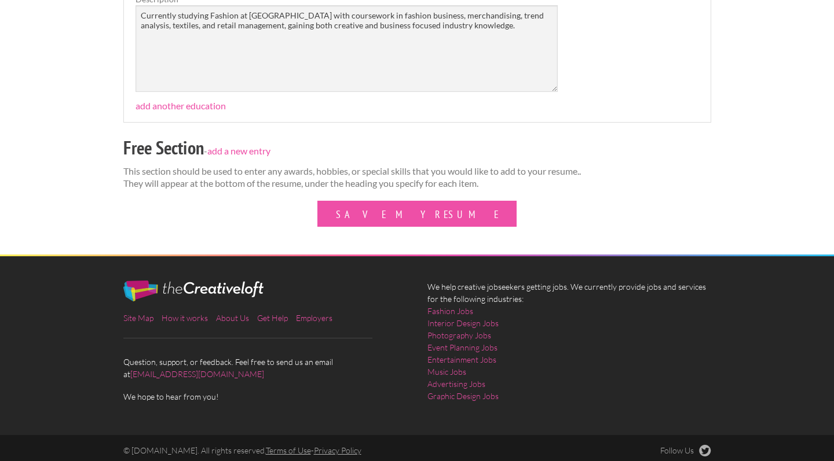
scroll to position [1341, 0]
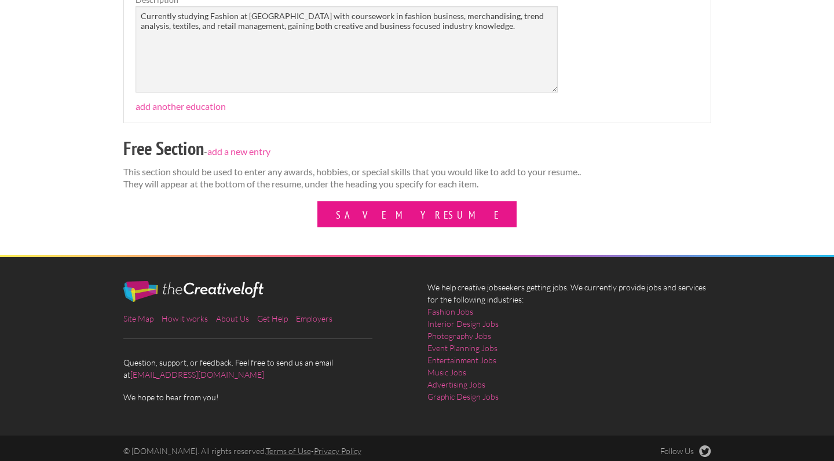
click at [432, 211] on button "Save My Resume" at bounding box center [416, 214] width 199 height 26
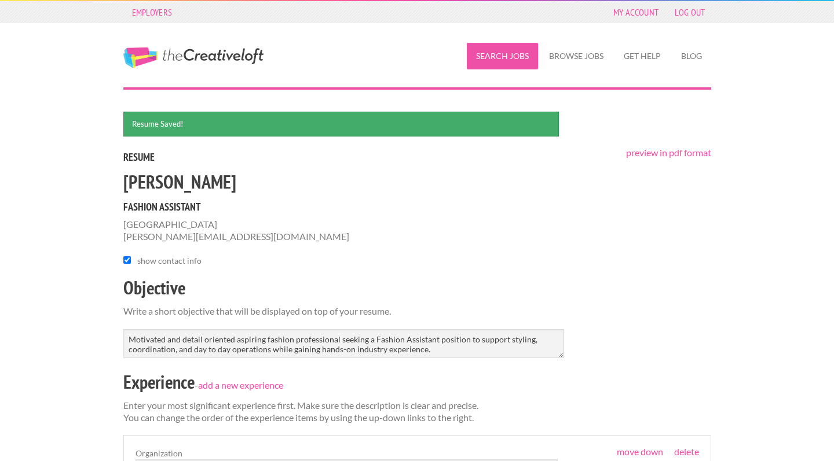
click at [518, 62] on link "Search Jobs" at bounding box center [502, 56] width 71 height 27
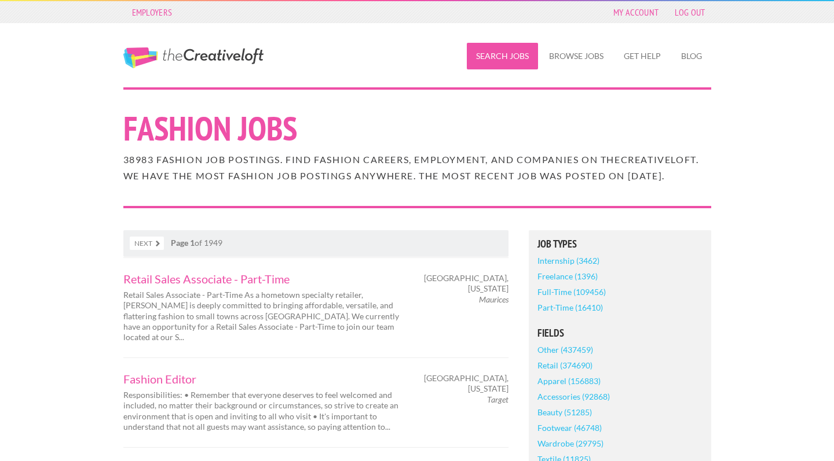
click at [499, 67] on link "Search Jobs" at bounding box center [502, 56] width 71 height 27
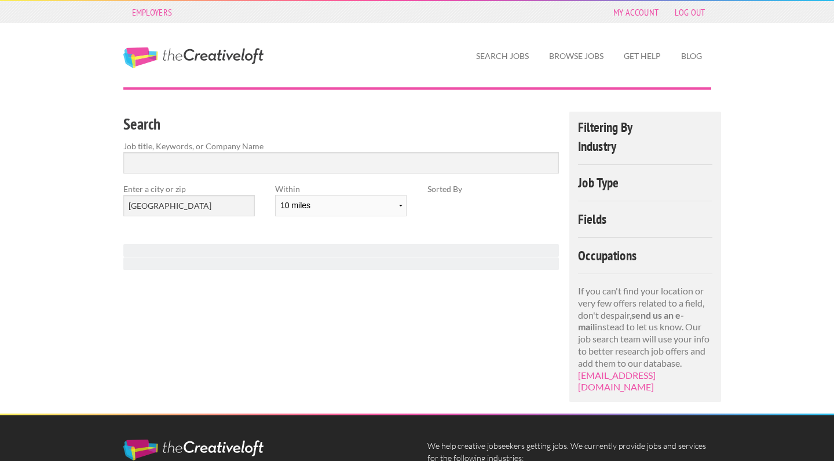
select select "20"
click at [430, 159] on input "Search" at bounding box center [341, 162] width 436 height 21
type input "Fashion"
click button "submit" at bounding box center [0, 0] width 0 height 0
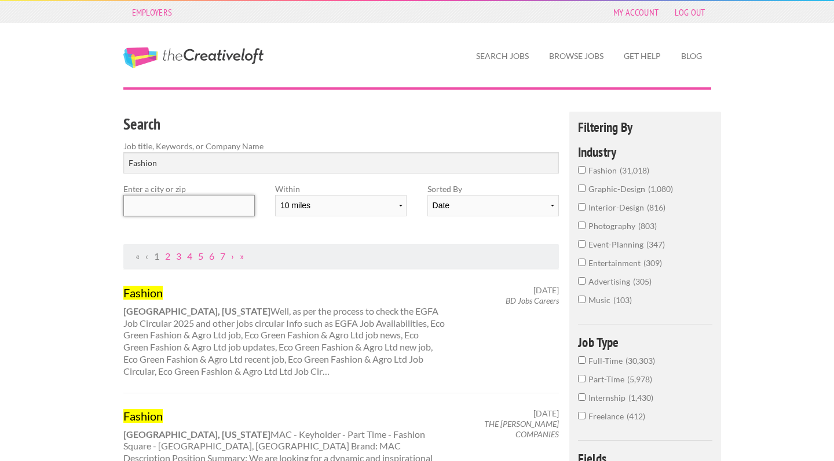
click at [215, 200] on input "text" at bounding box center [188, 205] width 131 height 21
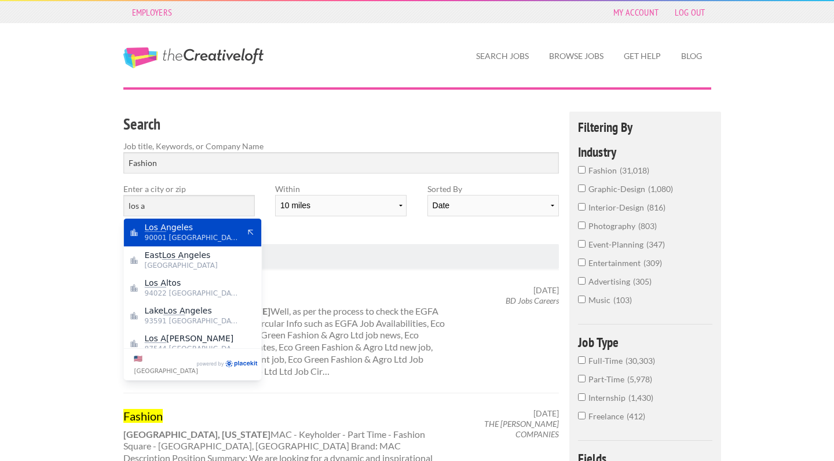
click at [236, 230] on span "Los A ngeles" at bounding box center [192, 227] width 95 height 10
type input "[GEOGRAPHIC_DATA]"
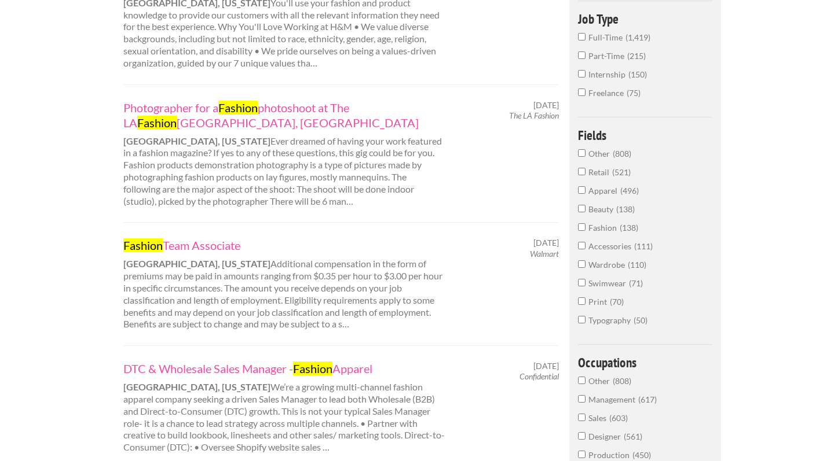
scroll to position [330, 0]
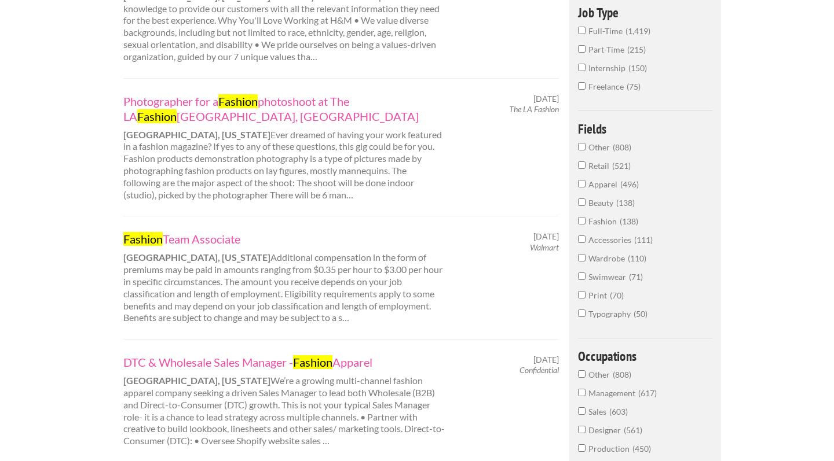
drag, startPoint x: 121, startPoint y: 243, endPoint x: 280, endPoint y: 243, distance: 159.2
click at [280, 243] on div "Fashion Team Associate Mountain View, California Additional compensation in the…" at bounding box center [284, 278] width 342 height 93
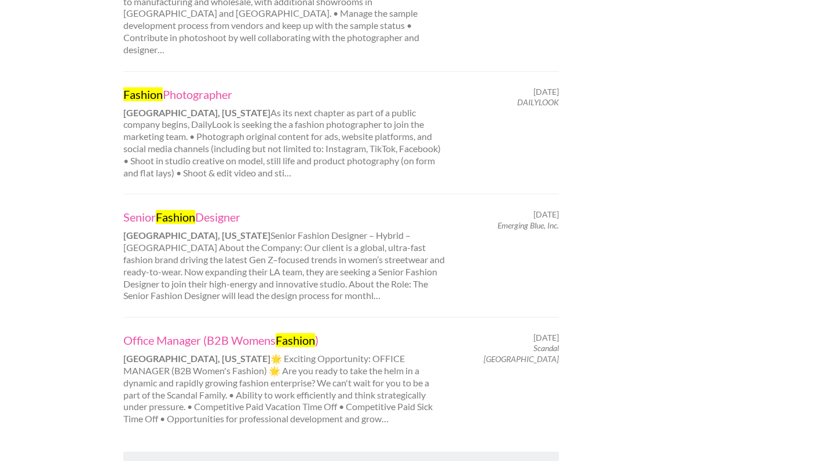
scroll to position [1148, 0]
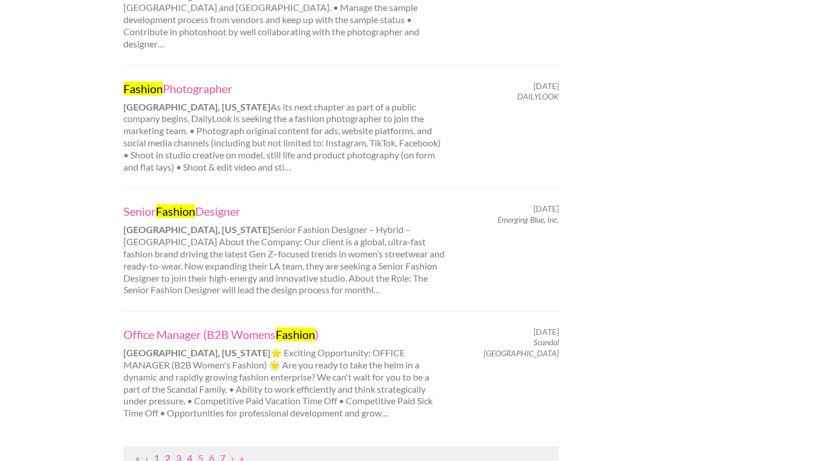
click at [168, 453] on link "2" at bounding box center [167, 458] width 5 height 11
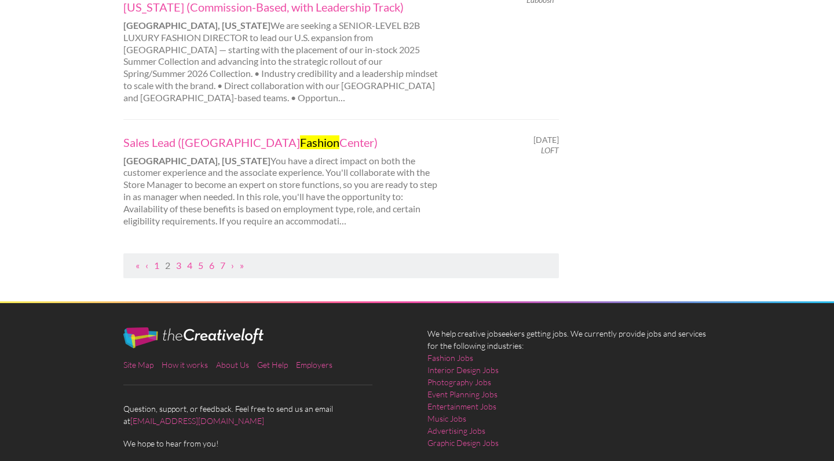
scroll to position [1316, 0]
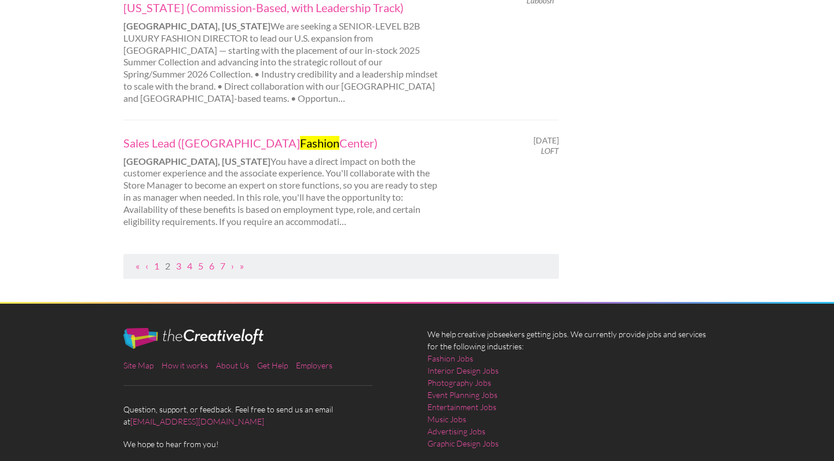
click at [182, 261] on ul "« ‹ 1 2 3 4 5 6 7 › »" at bounding box center [341, 267] width 423 height 12
click at [179, 261] on link "3" at bounding box center [178, 266] width 5 height 11
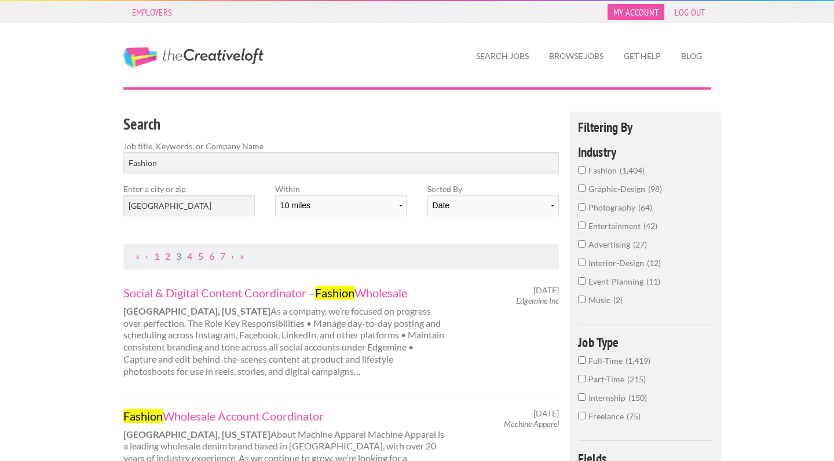
click at [628, 16] on link "My Account" at bounding box center [635, 12] width 57 height 16
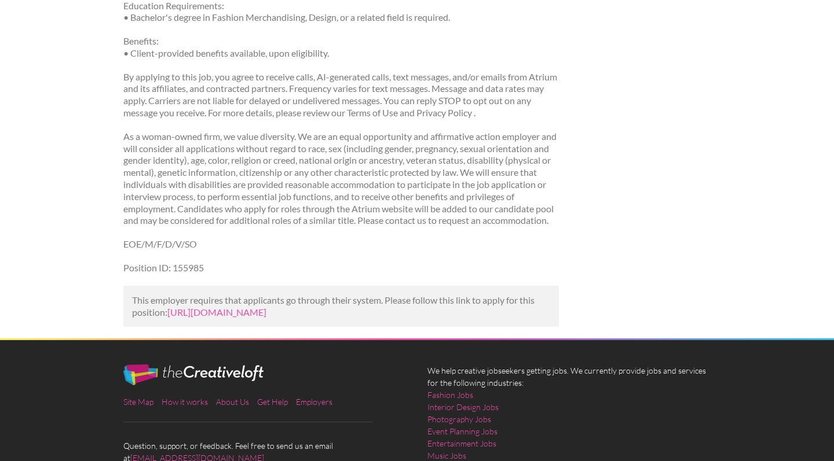
scroll to position [677, 0]
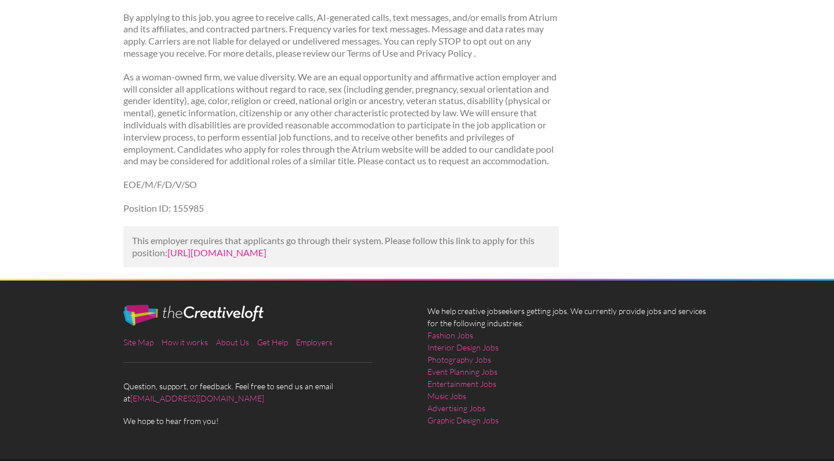
click at [266, 247] on link "[URL][DOMAIN_NAME]" at bounding box center [216, 252] width 99 height 11
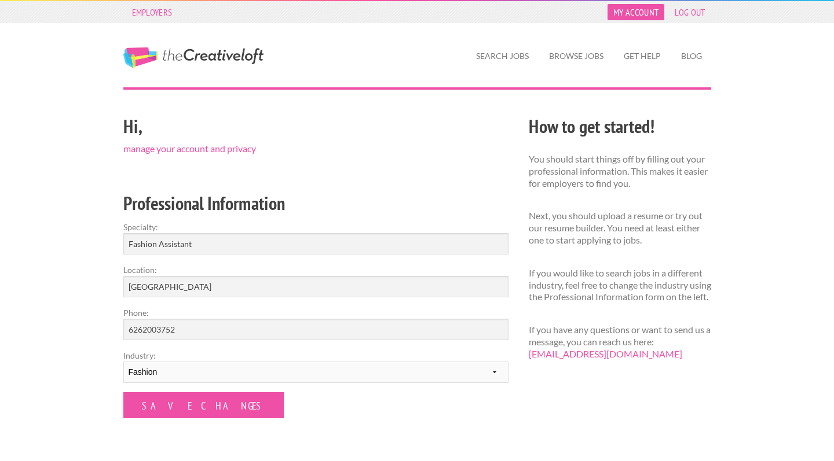
click at [656, 12] on link "My Account" at bounding box center [635, 12] width 57 height 16
click at [236, 151] on link "manage your account and privacy" at bounding box center [189, 148] width 133 height 11
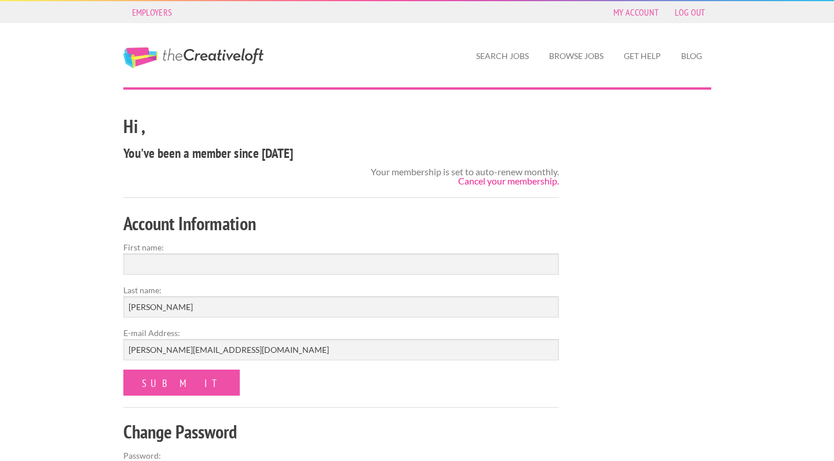
click at [505, 186] on link "Cancel your membership." at bounding box center [508, 180] width 101 height 11
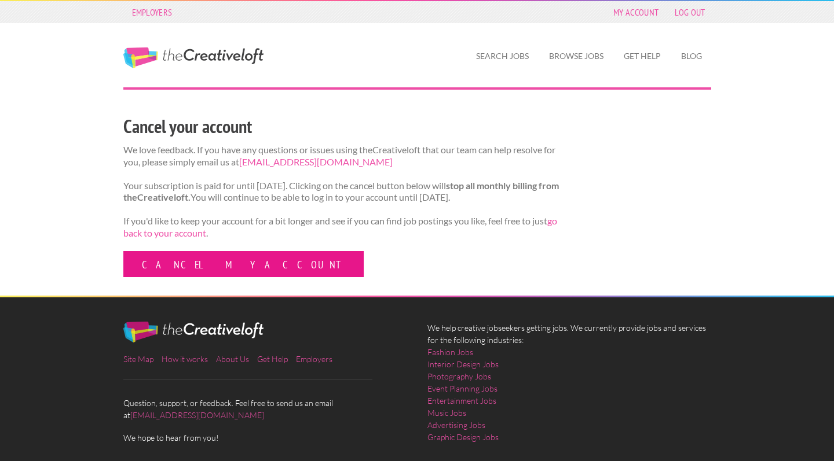
click at [223, 274] on link "Cancel my account" at bounding box center [243, 264] width 240 height 26
